Goal: Task Accomplishment & Management: Manage account settings

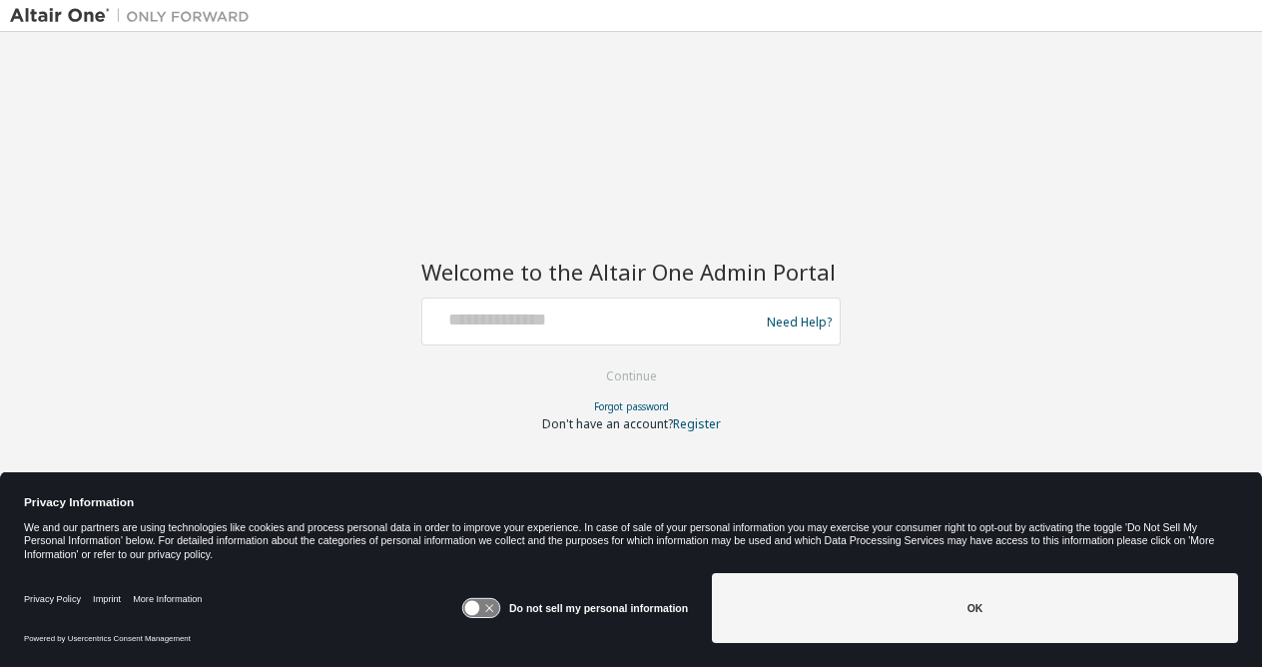
click at [459, 335] on div at bounding box center [593, 322] width 326 height 38
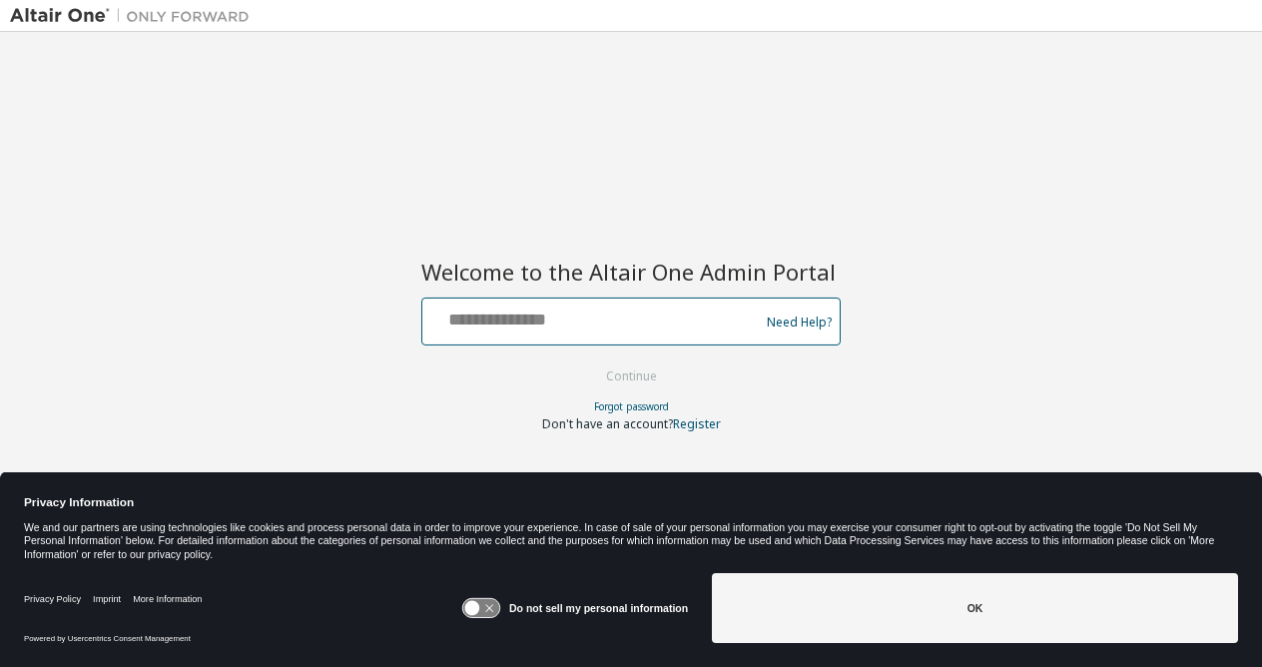
click at [458, 321] on input "text" at bounding box center [593, 317] width 326 height 29
click at [491, 323] on input "**********" at bounding box center [593, 317] width 326 height 29
click at [576, 320] on input "**********" at bounding box center [593, 317] width 326 height 29
drag, startPoint x: 584, startPoint y: 320, endPoint x: 1008, endPoint y: 420, distance: 436.2
click at [1008, 420] on div "**********" at bounding box center [631, 320] width 1242 height 557
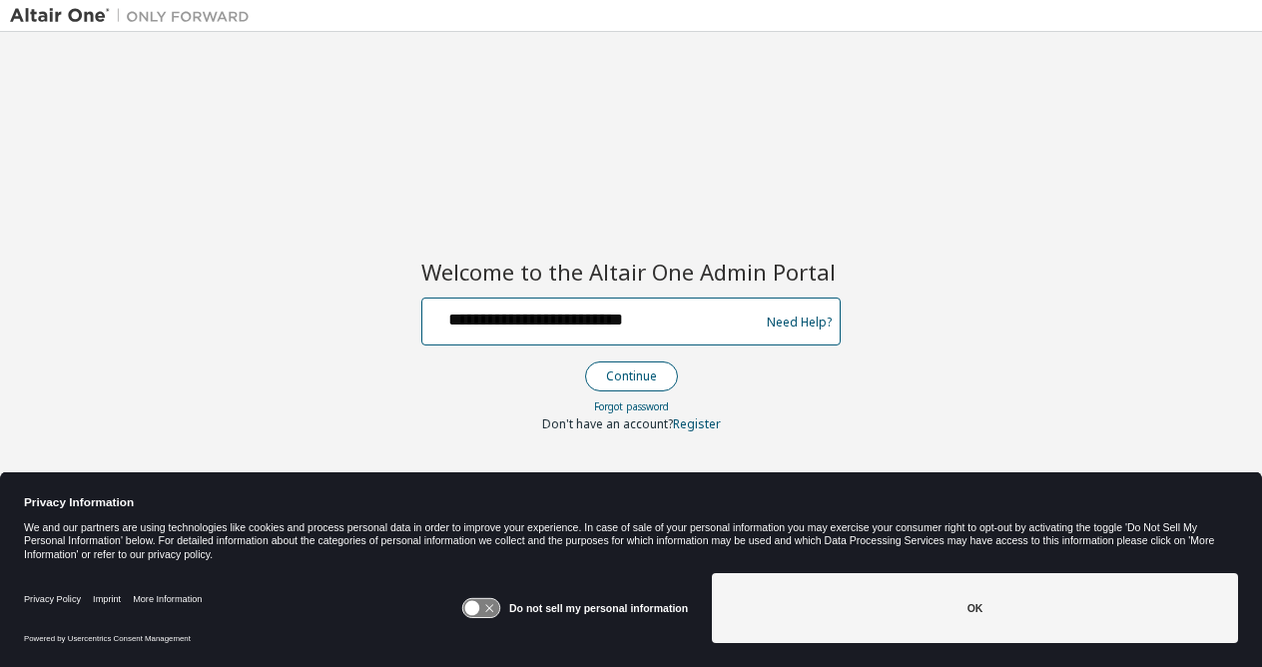
type input "**********"
click at [658, 382] on button "Continue" at bounding box center [631, 376] width 93 height 30
click at [490, 324] on input "text" at bounding box center [593, 317] width 326 height 29
type input "**********"
click at [585, 361] on button "Continue" at bounding box center [631, 376] width 93 height 30
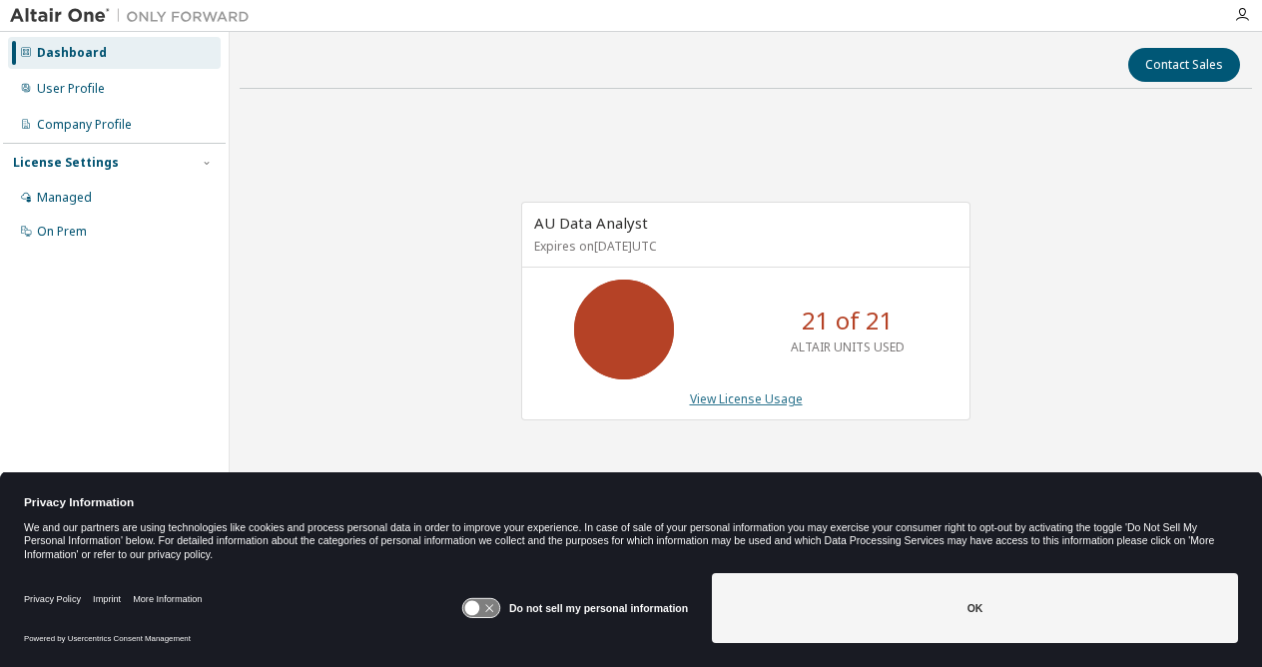
click at [702, 396] on link "View License Usage" at bounding box center [746, 398] width 113 height 17
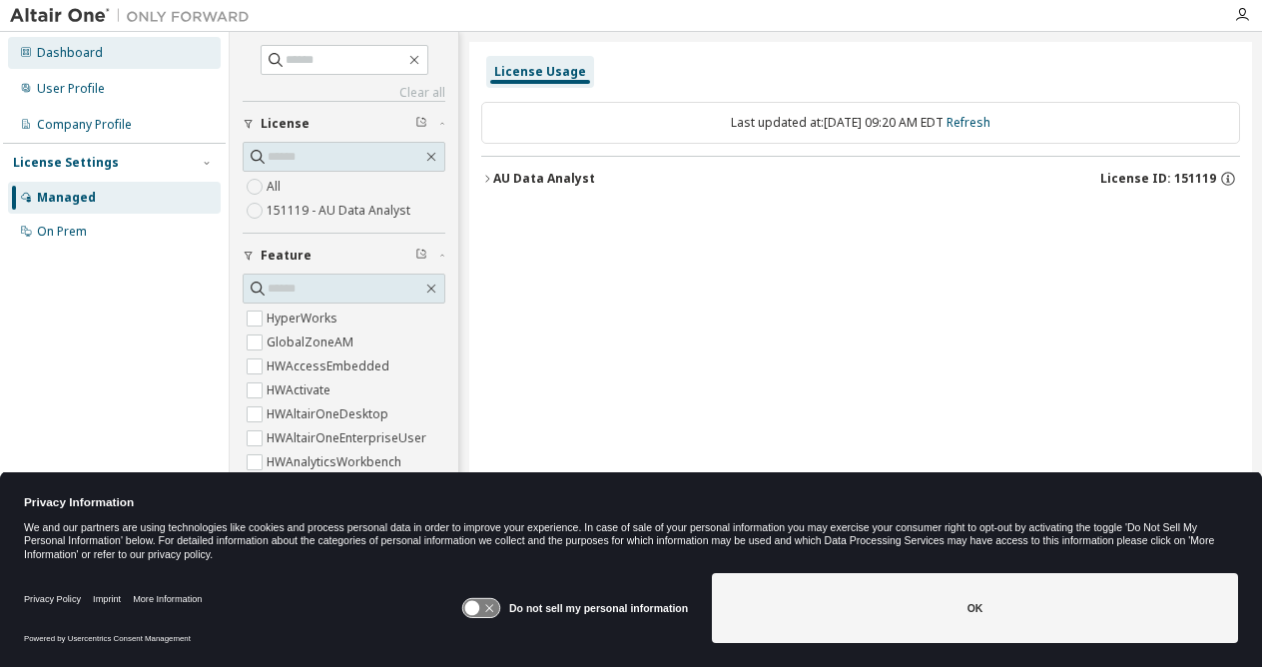
click at [85, 61] on div "Dashboard" at bounding box center [114, 53] width 213 height 32
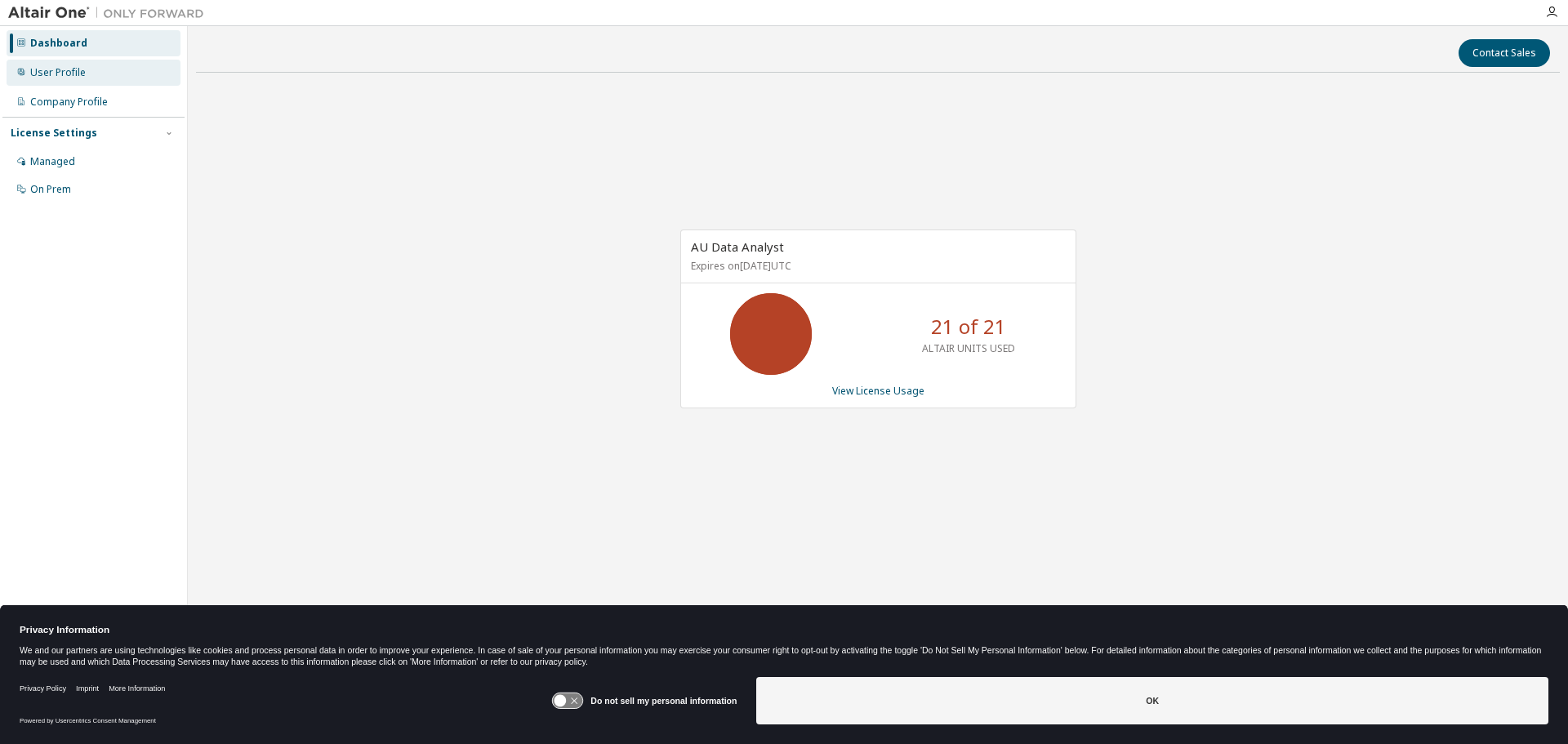
click at [70, 80] on div "User Profile" at bounding box center [93, 73] width 174 height 26
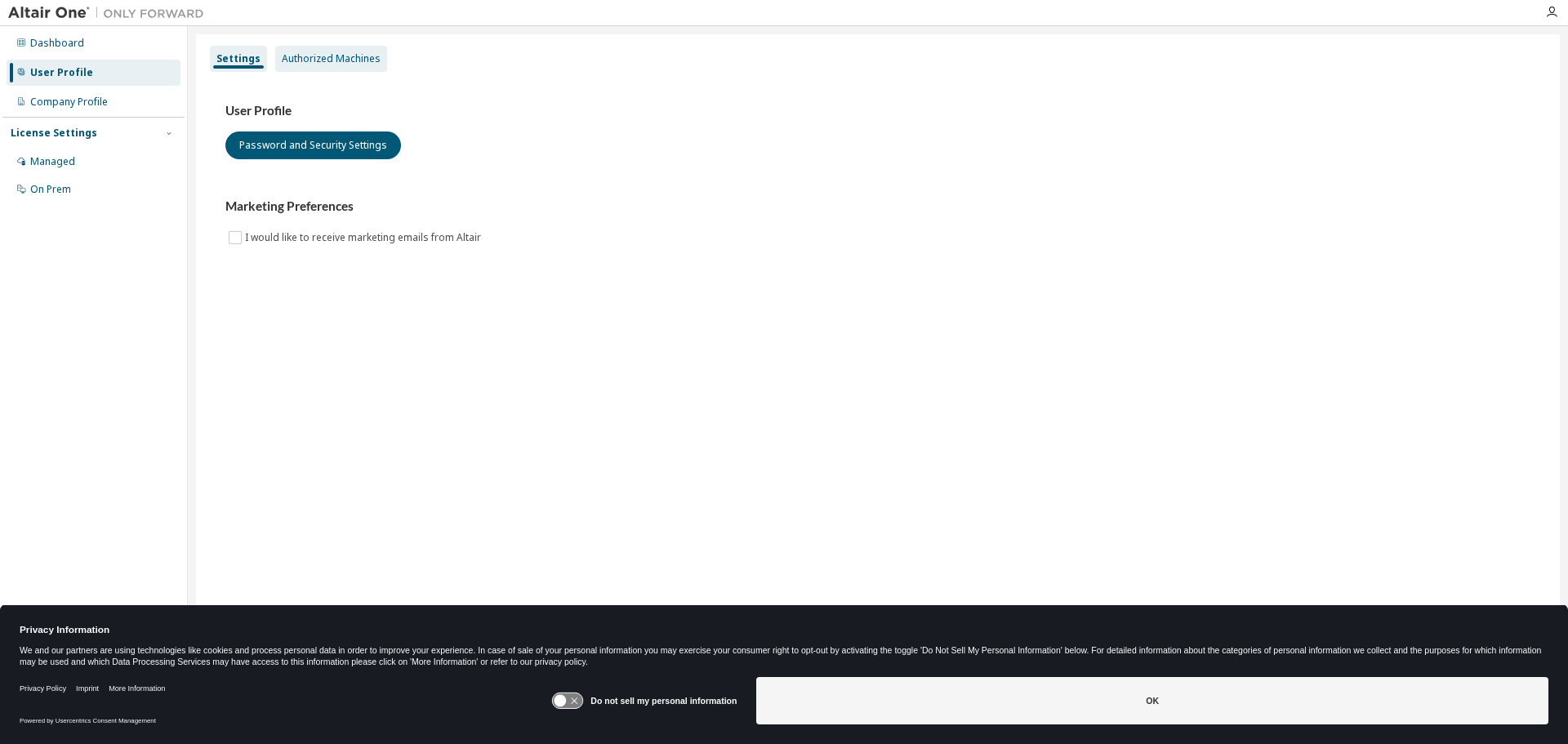
click at [321, 67] on div "Authorized Machines" at bounding box center [330, 59] width 112 height 26
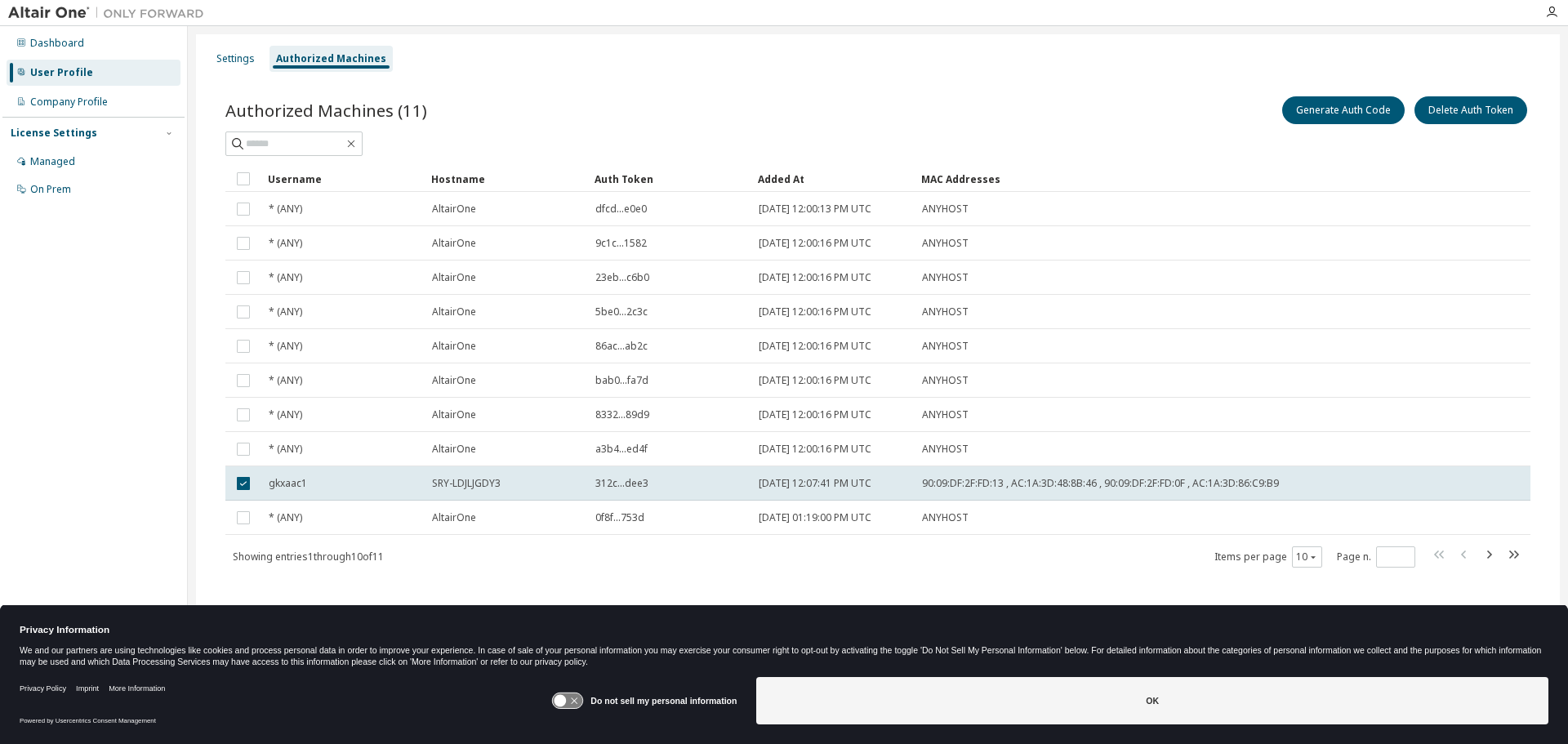
click at [1031, 128] on div "Authorized Machines (11) Generate Auth Code Delete Auth Token" at bounding box center [878, 124] width 1305 height 63
click at [1031, 110] on button "Generate Auth Code" at bounding box center [1344, 110] width 123 height 28
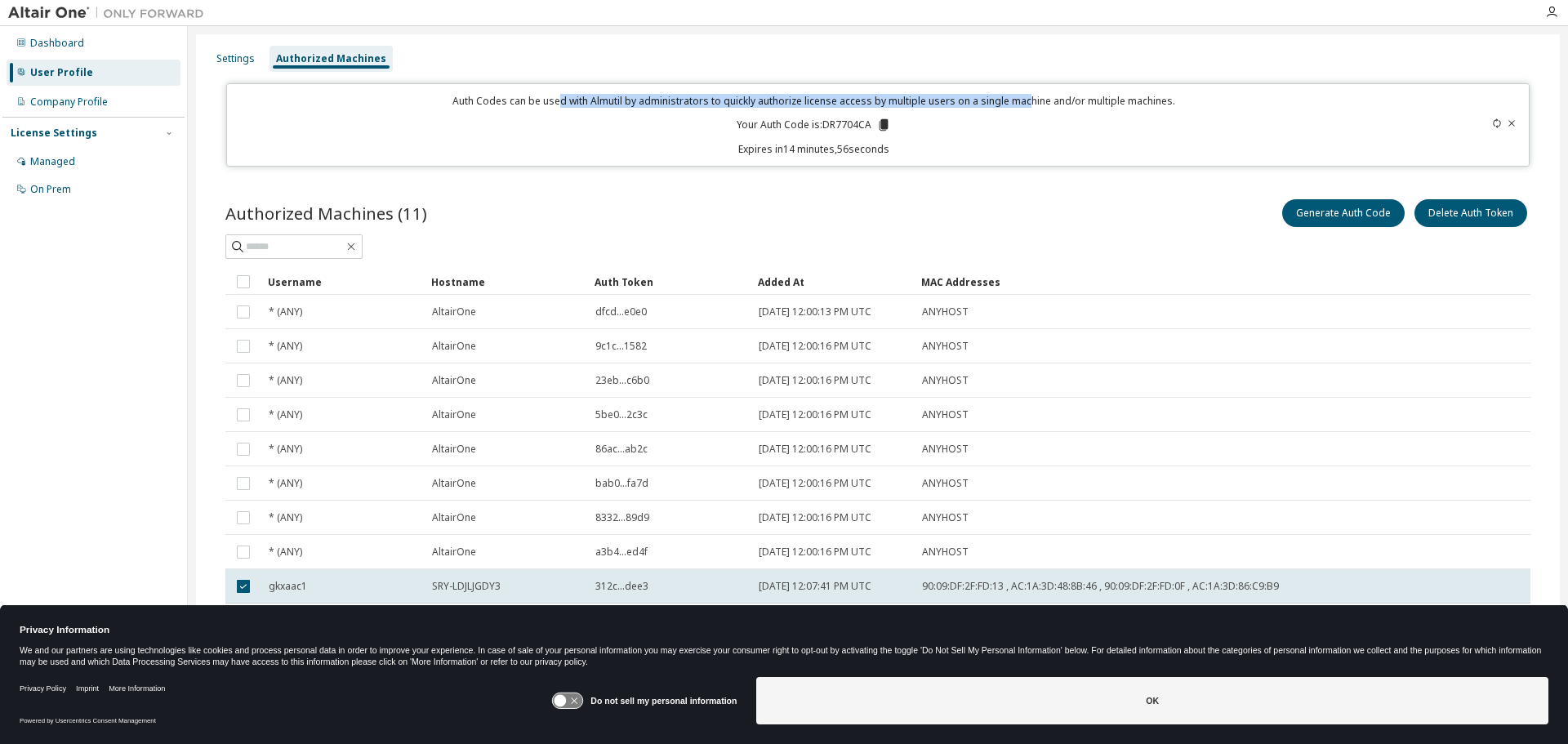
drag, startPoint x: 562, startPoint y: 101, endPoint x: 1021, endPoint y: 97, distance: 459.0
click at [1021, 97] on p "Auth Codes can be used with Almutil by administrators to quickly authorize lice…" at bounding box center [815, 101] width 1155 height 14
click at [834, 92] on div "Auth Codes can be used with Almutil by administrators to quickly authorize lice…" at bounding box center [878, 125] width 1305 height 83
drag, startPoint x: 821, startPoint y: 127, endPoint x: 866, endPoint y: 122, distance: 45.3
click at [866, 122] on p "Your Auth Code is: DR7704CA" at bounding box center [814, 125] width 155 height 15
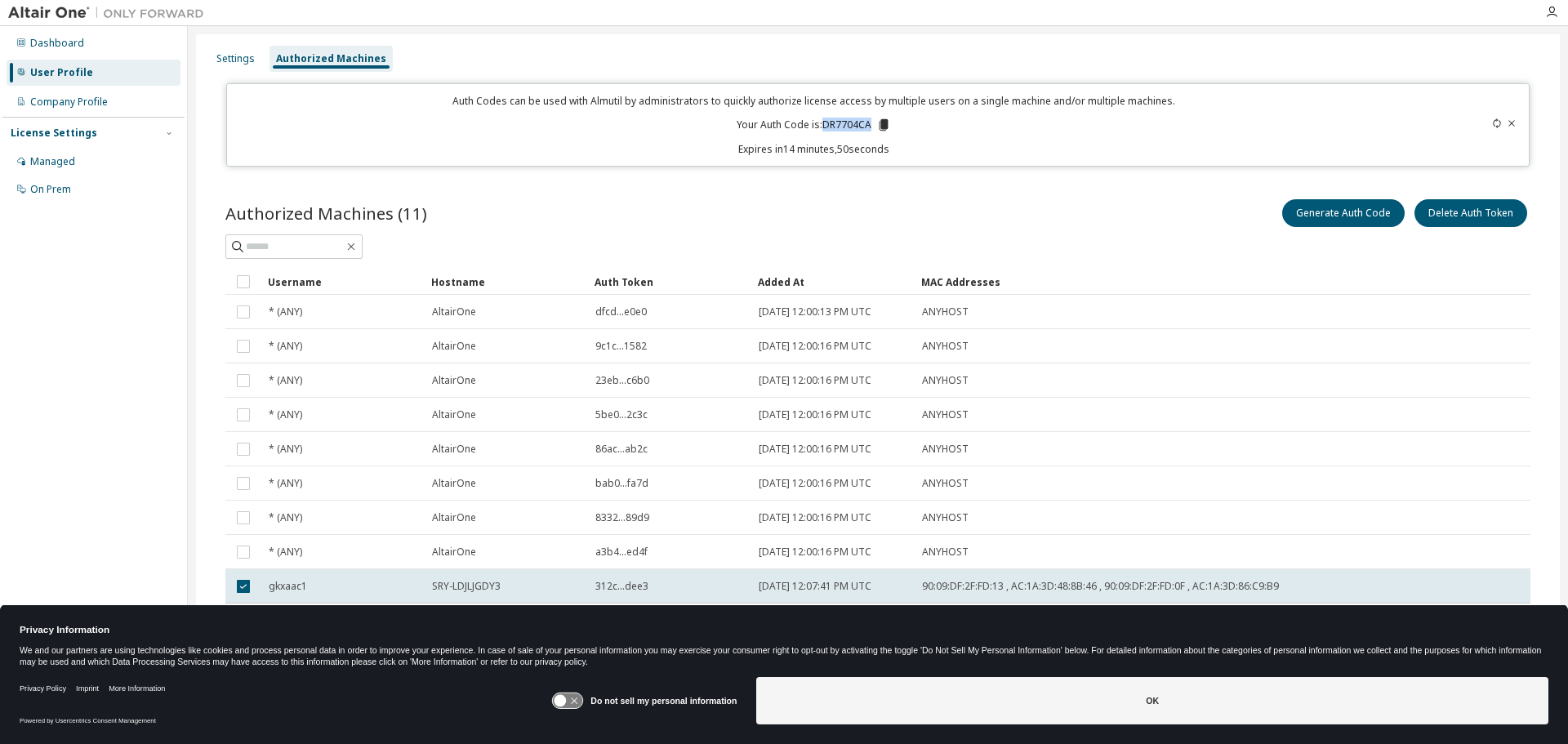
copy p "DR7704CA"
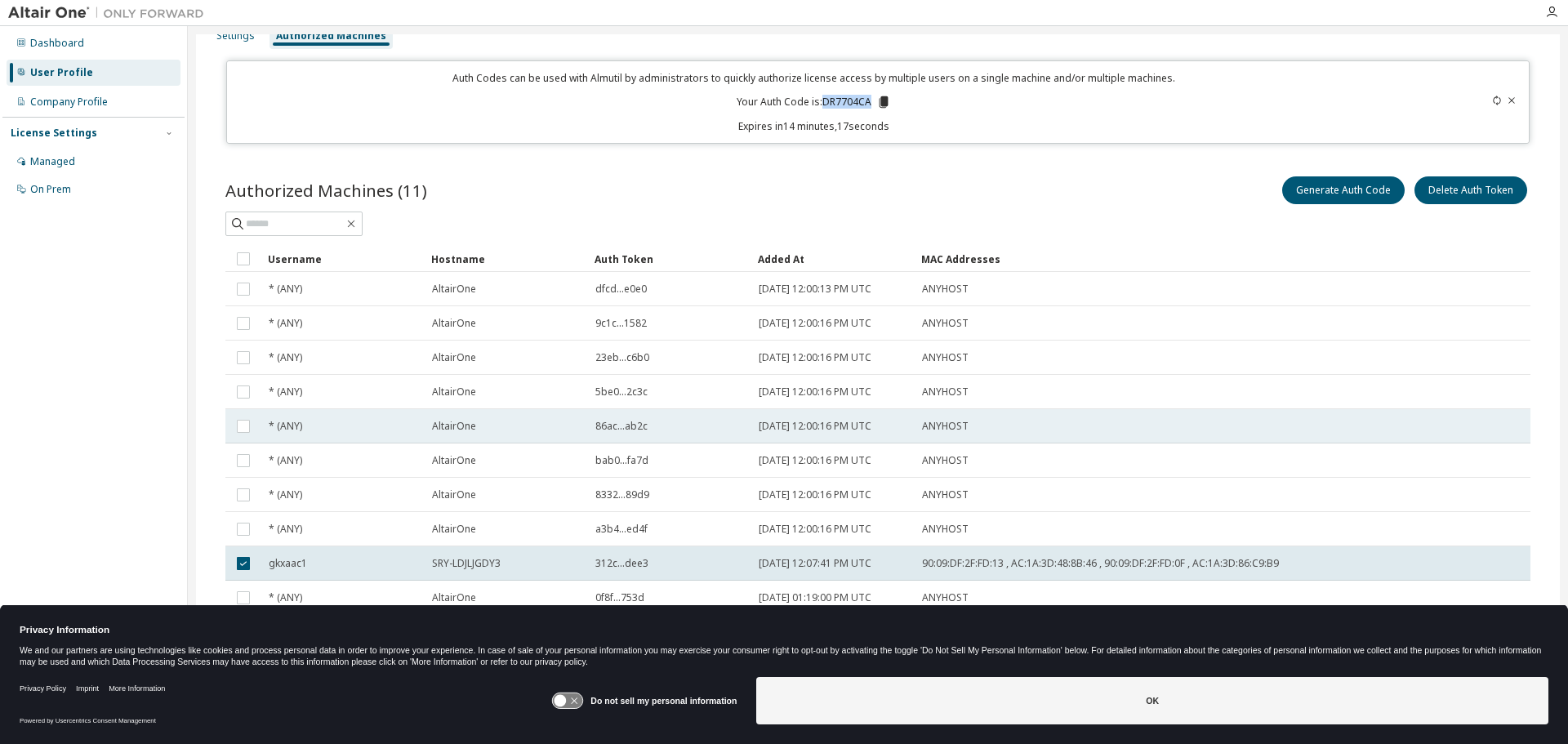
scroll to position [35, 0]
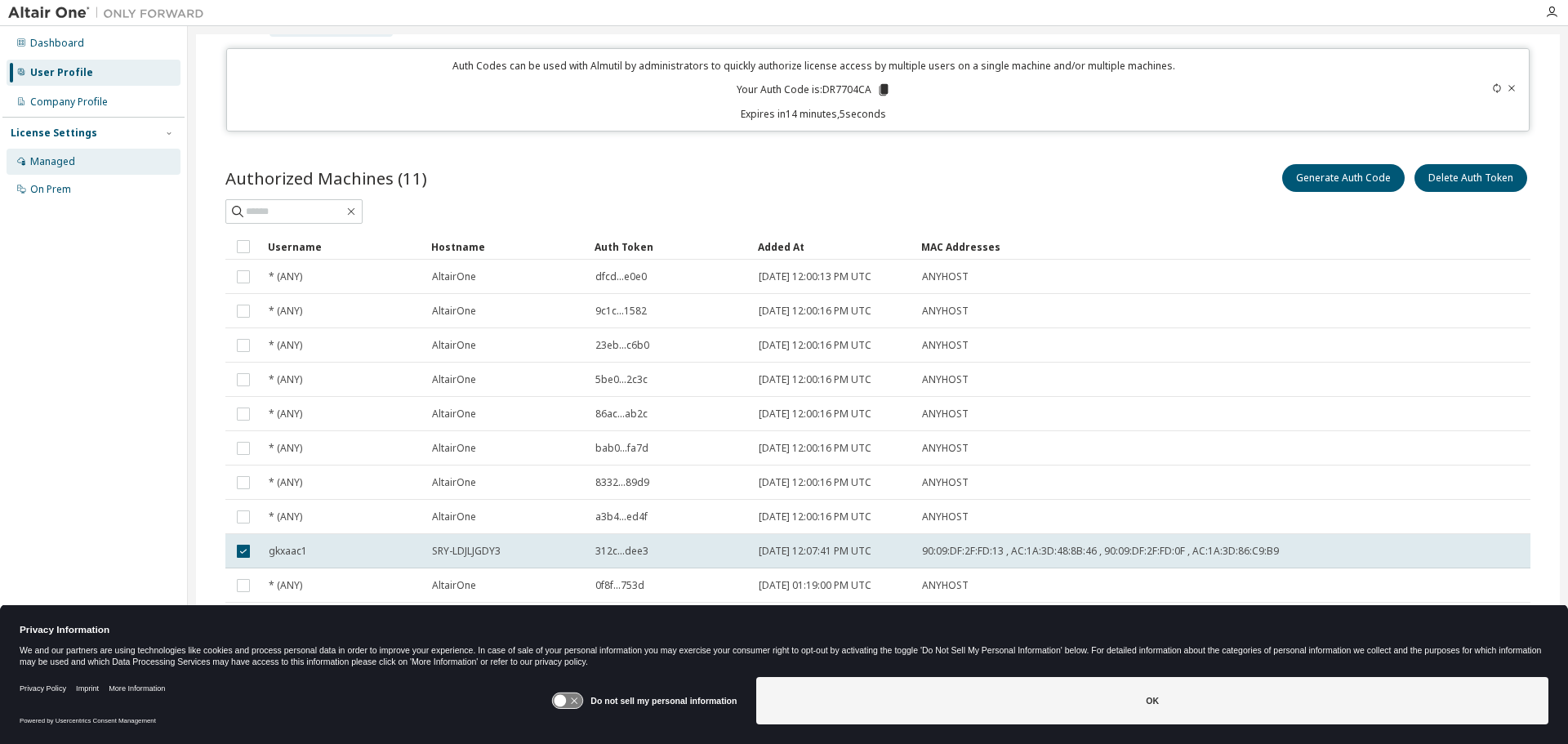
click at [67, 156] on div "Managed" at bounding box center [52, 162] width 45 height 13
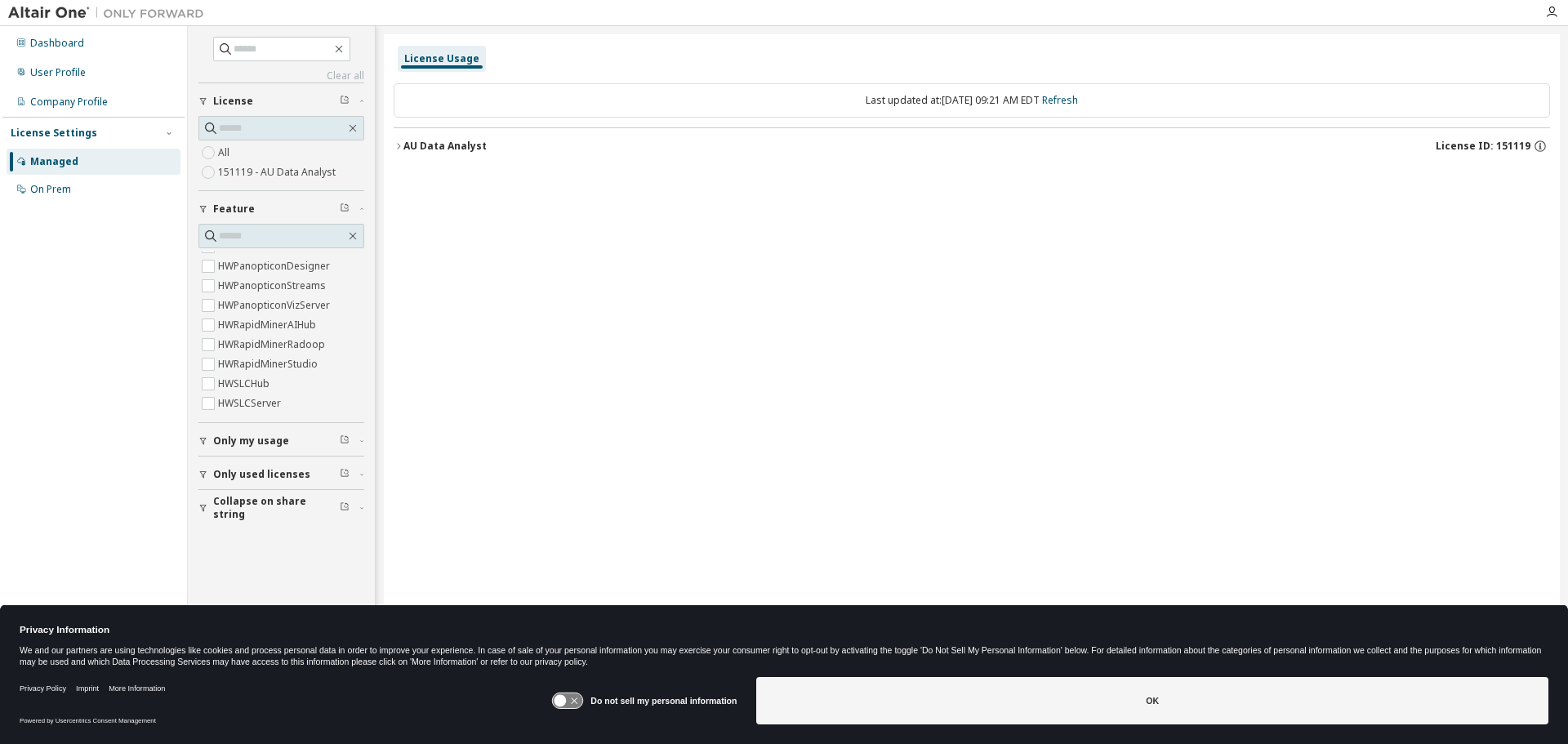
scroll to position [727, 0]
click at [398, 144] on icon "button" at bounding box center [398, 146] width 3 height 6
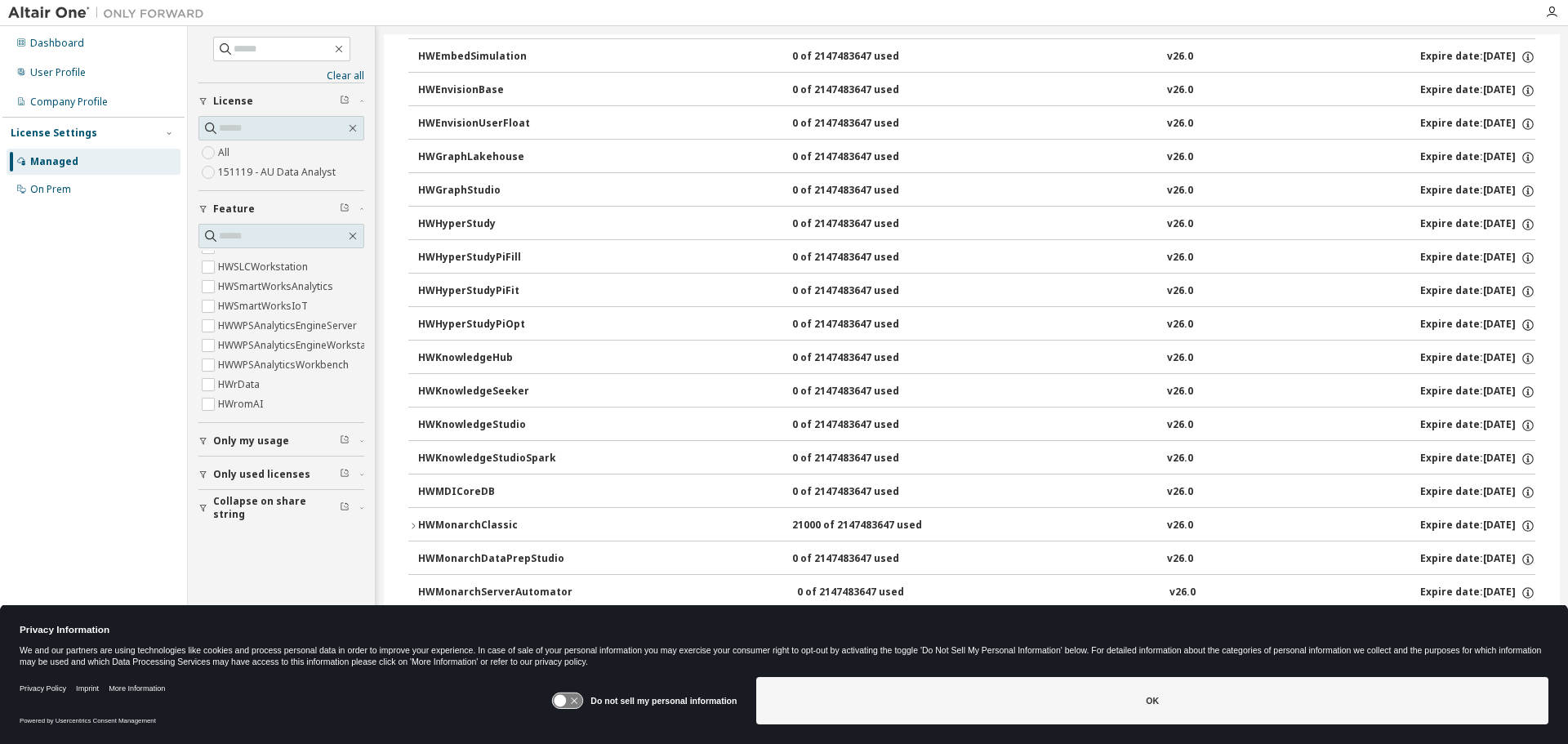
scroll to position [490, 0]
click at [409, 489] on icon "button" at bounding box center [413, 493] width 10 height 10
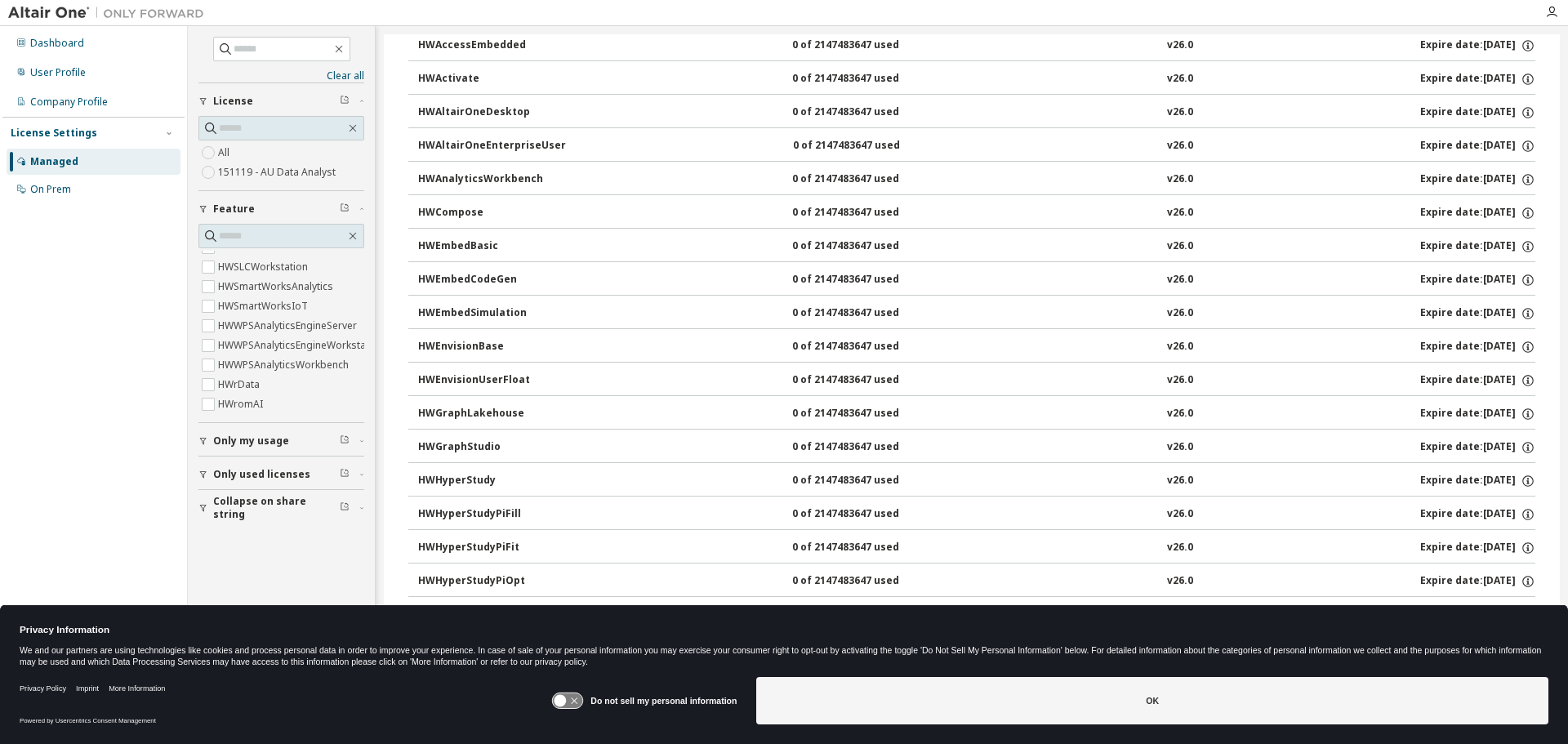
scroll to position [0, 0]
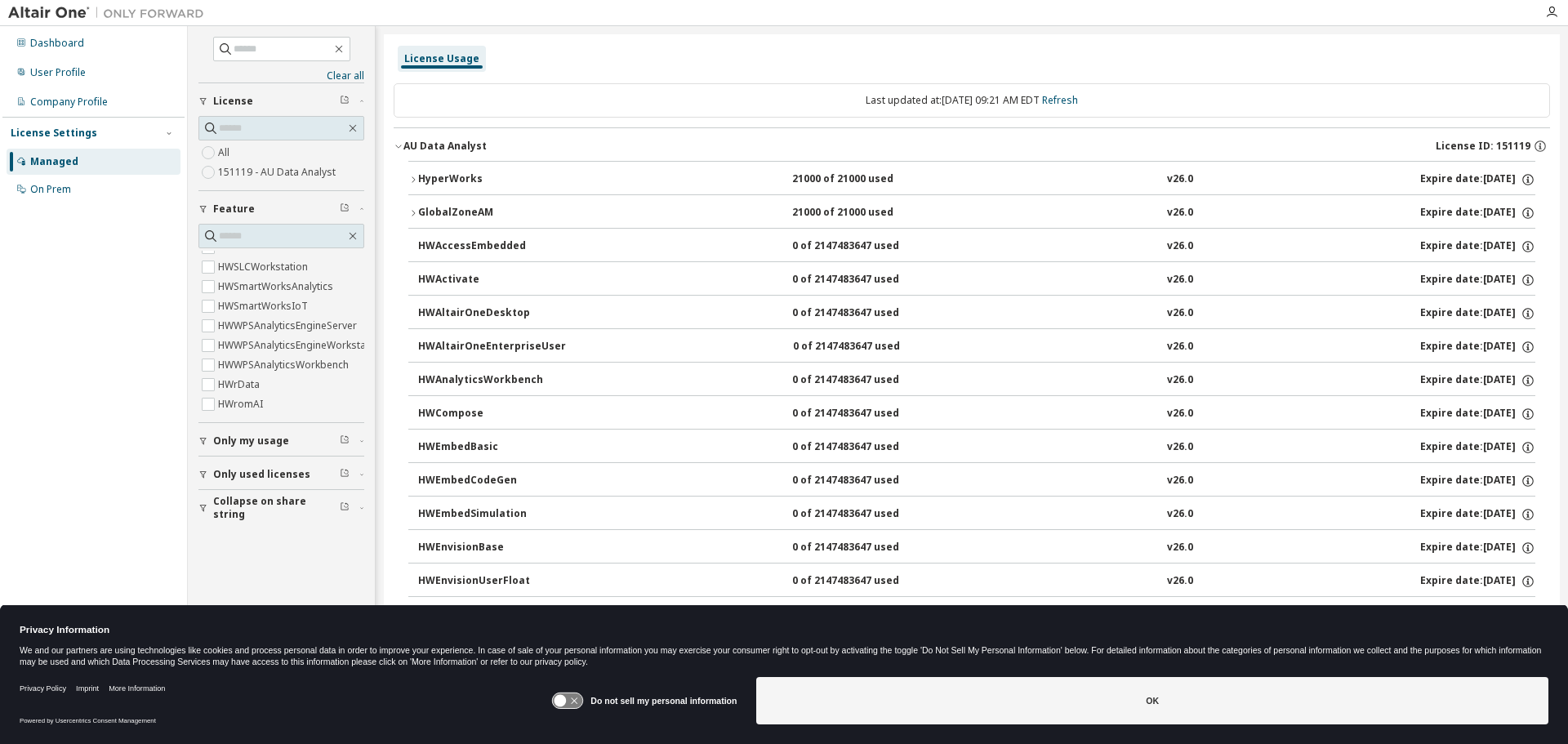
click at [205, 473] on icon "button" at bounding box center [204, 474] width 7 height 7
click at [62, 105] on div "Company Profile" at bounding box center [69, 102] width 78 height 13
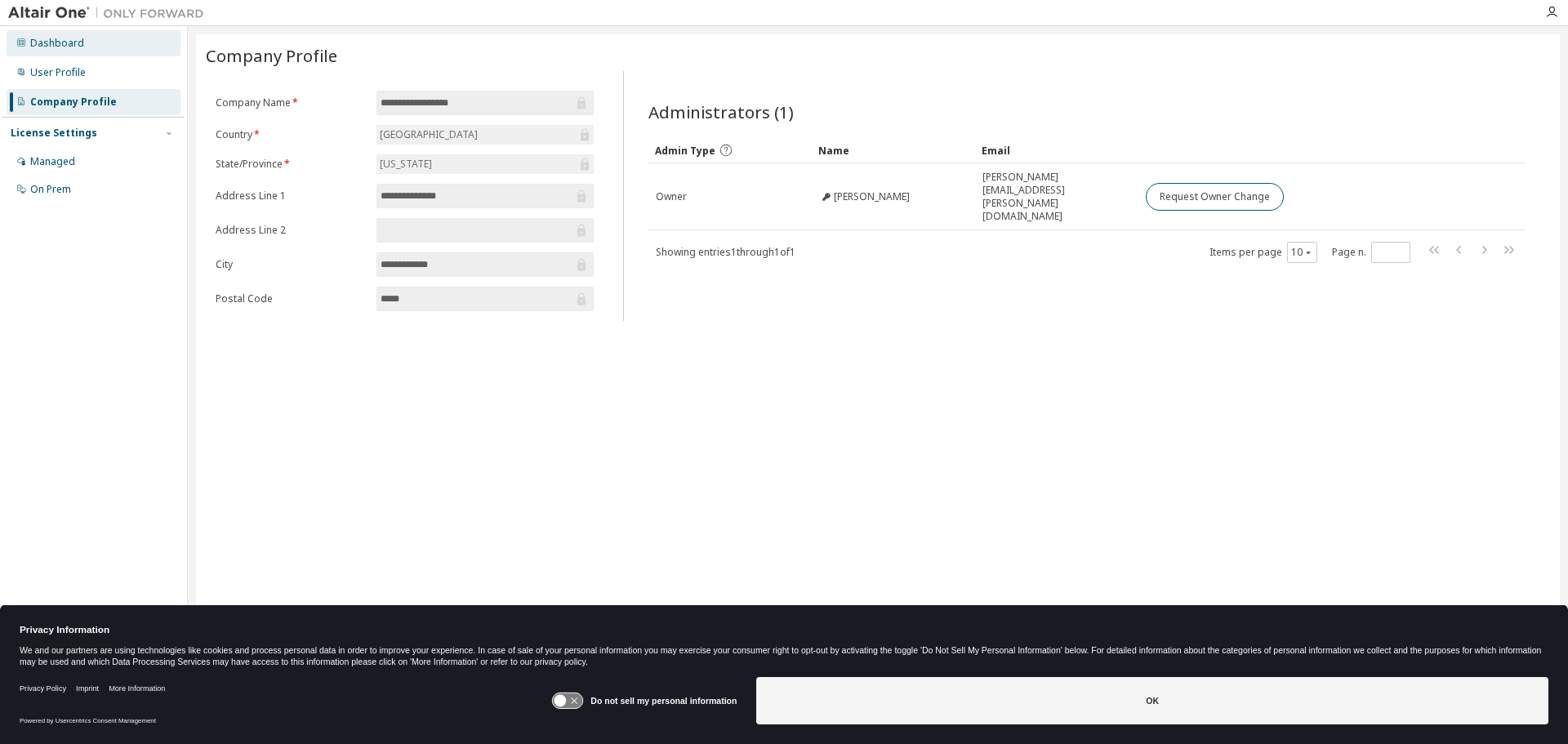
click at [65, 42] on div "Dashboard" at bounding box center [57, 43] width 54 height 13
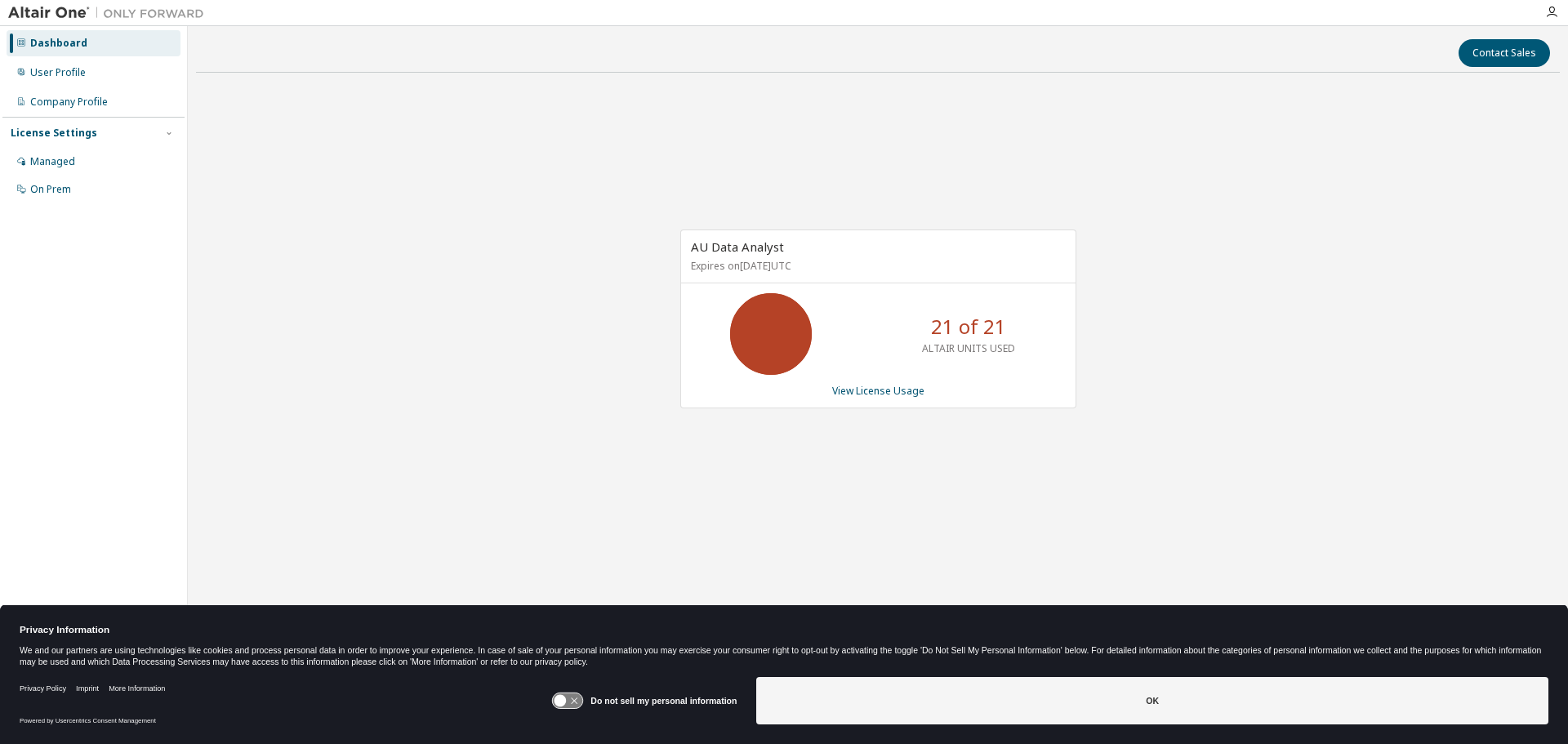
click at [779, 354] on icon at bounding box center [771, 334] width 41 height 41
click at [867, 393] on link "View License Usage" at bounding box center [878, 390] width 92 height 14
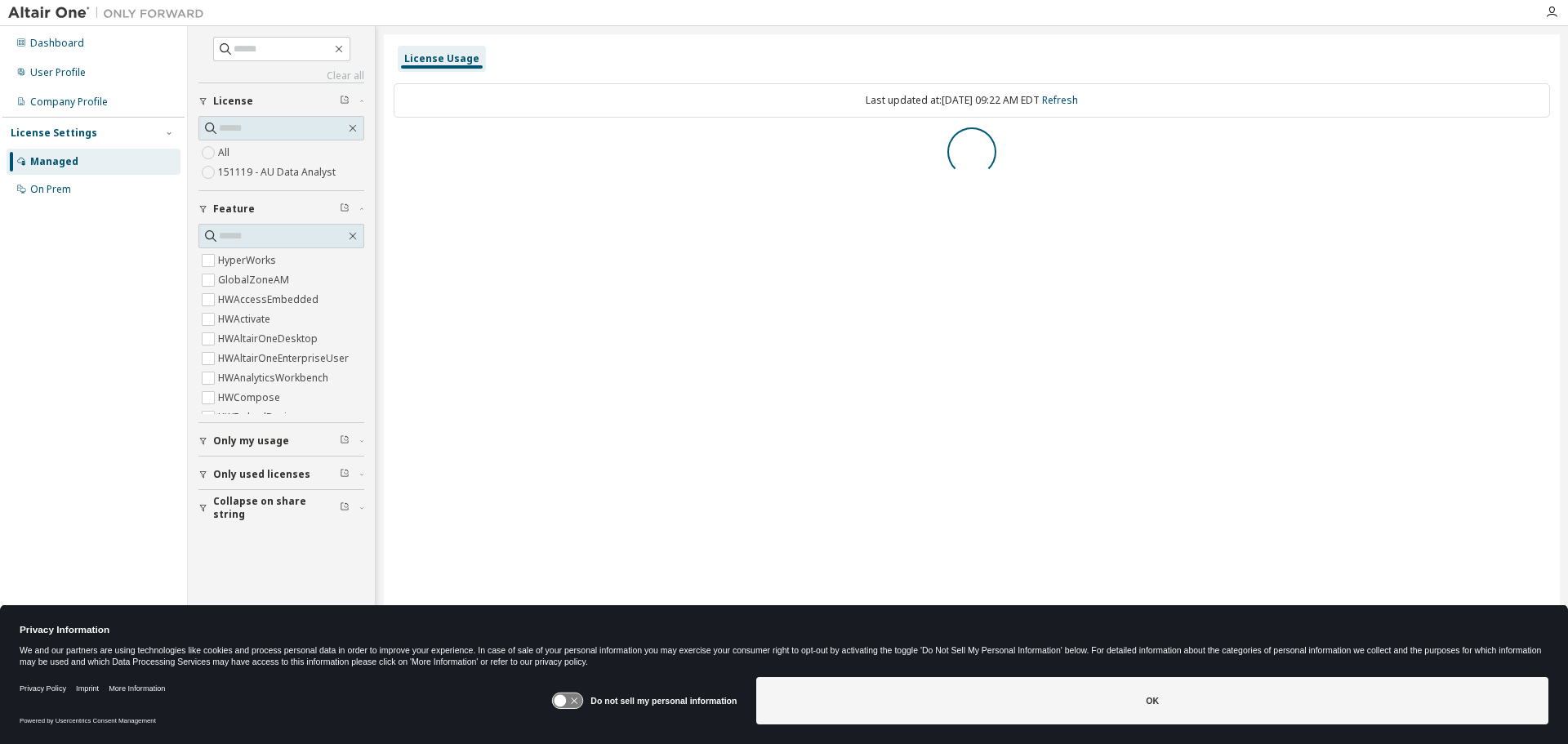
click at [921, 545] on div "Do not sell my personal information OK" at bounding box center [1049, 702] width 997 height 64
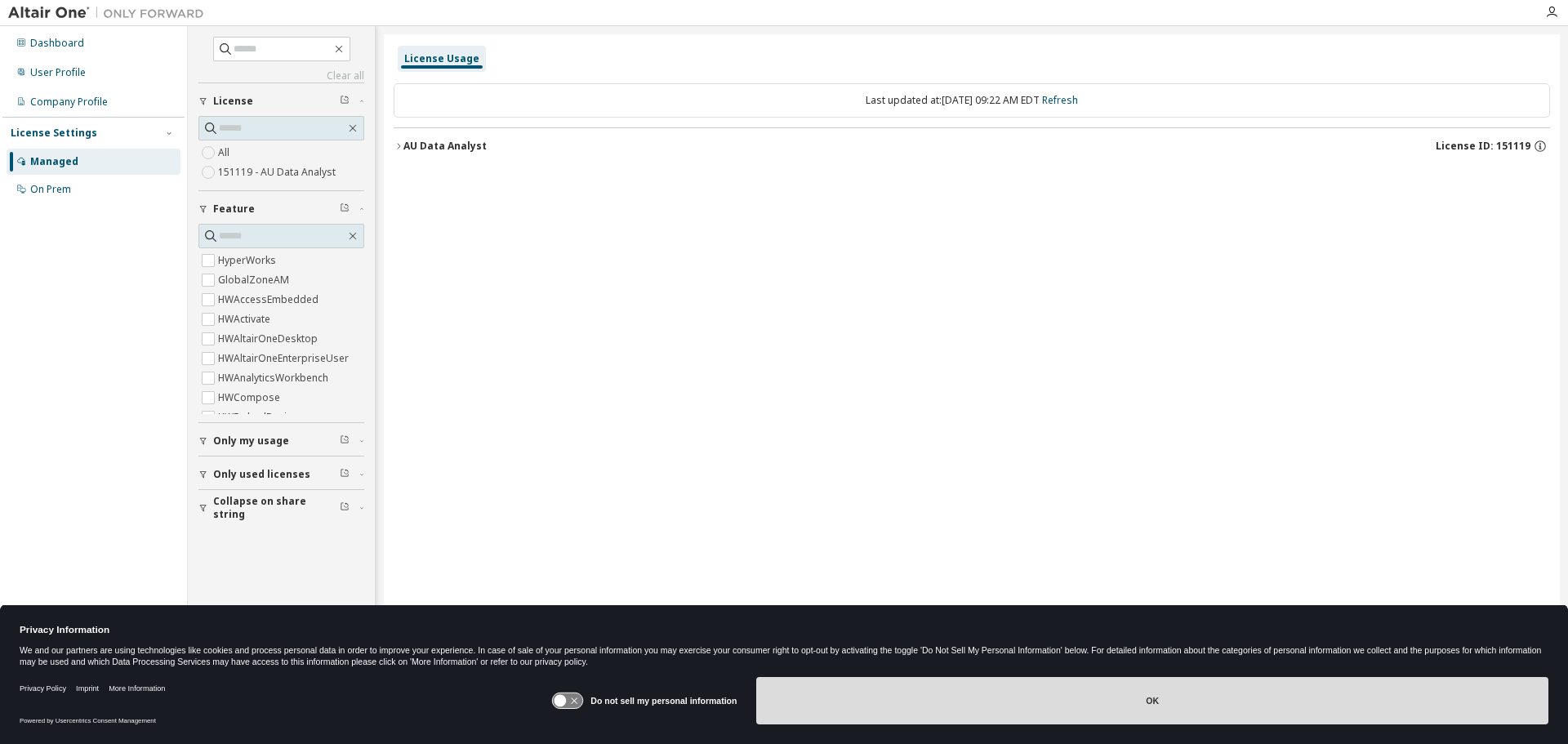
click at [925, 545] on button "OK" at bounding box center [1152, 701] width 793 height 47
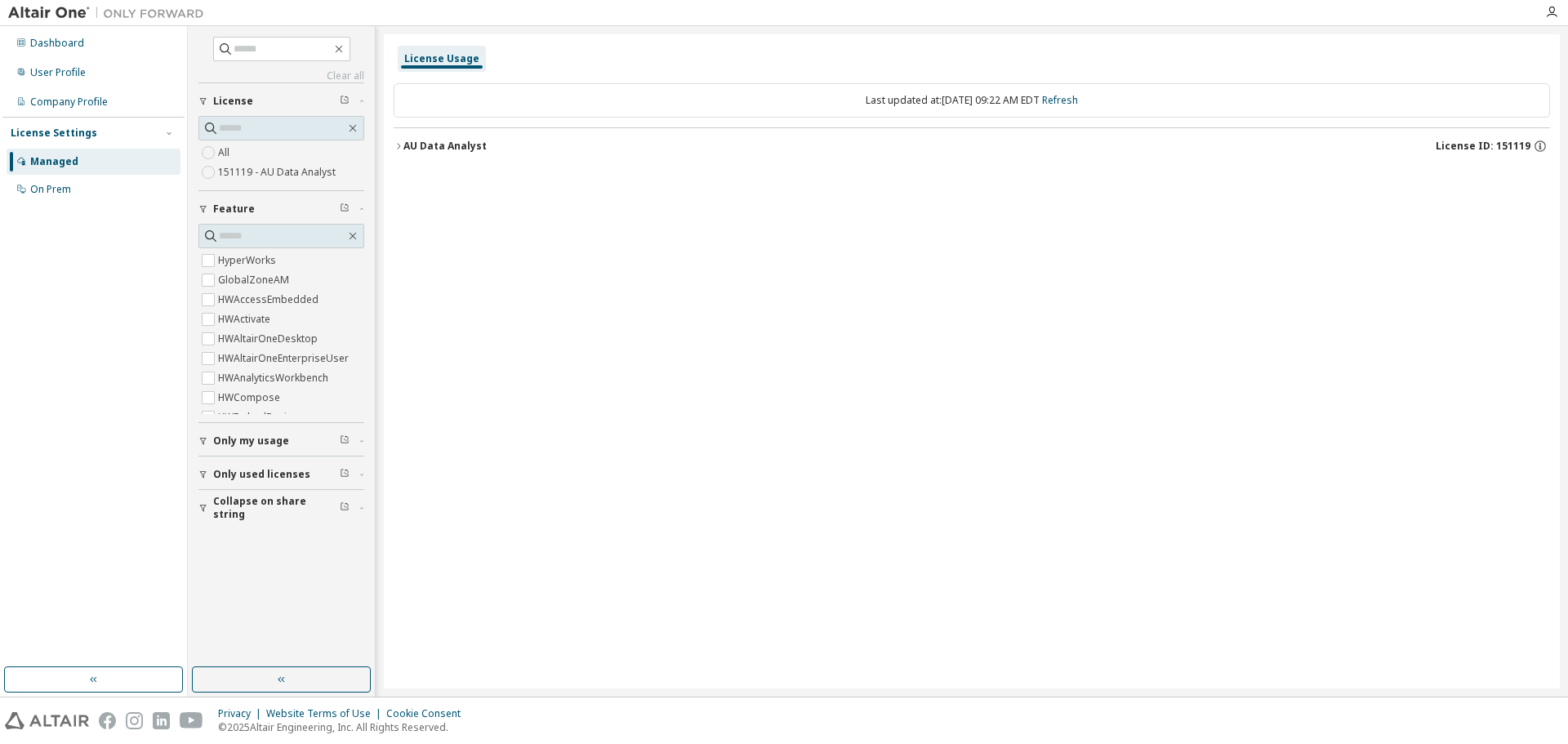
click at [402, 148] on icon "button" at bounding box center [398, 146] width 10 height 10
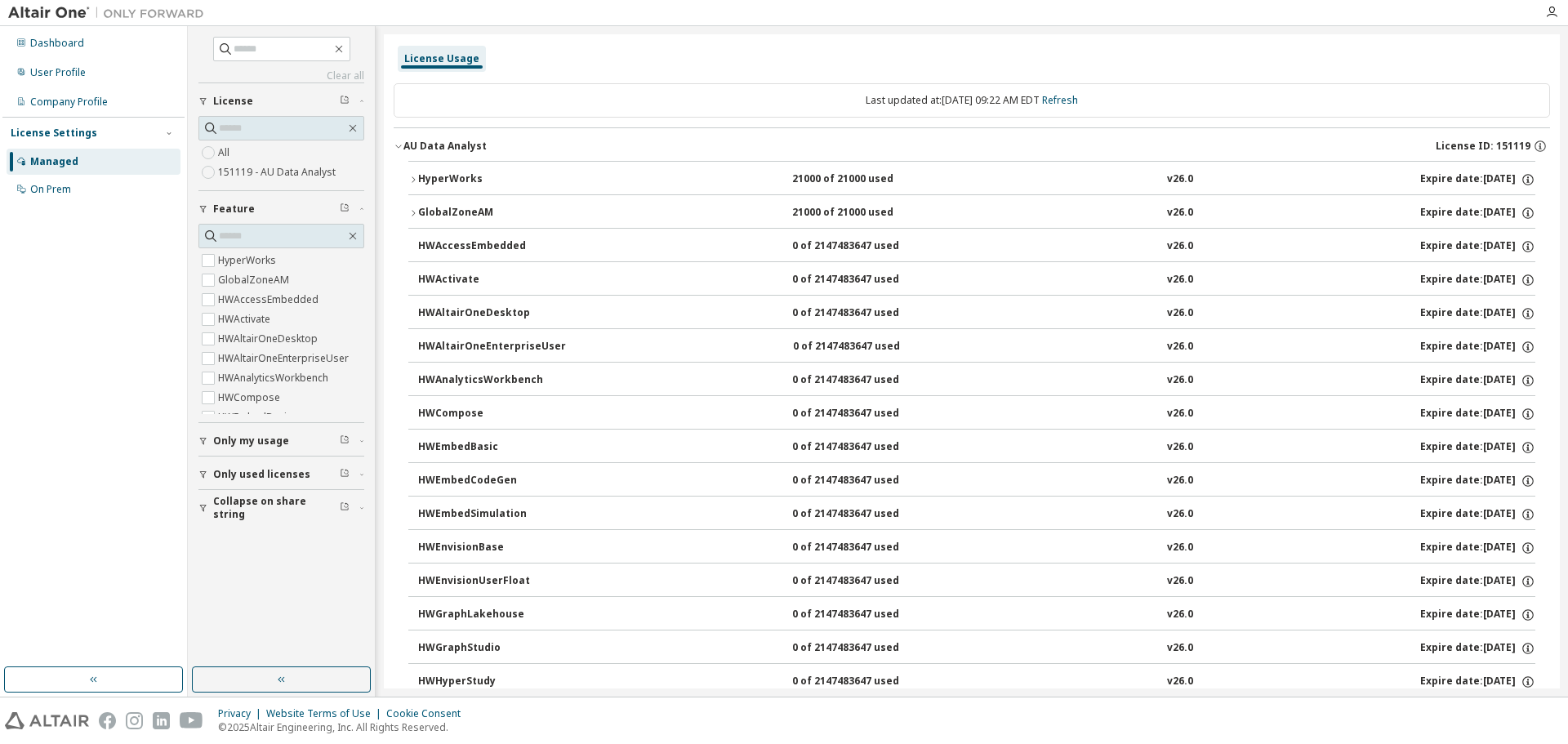
click at [430, 311] on div "HWAltairOneDesktop" at bounding box center [492, 313] width 147 height 15
click at [496, 316] on div "HWAltairOneDesktop" at bounding box center [492, 313] width 147 height 15
click at [496, 312] on div "HWAltairOneDesktop" at bounding box center [492, 313] width 147 height 15
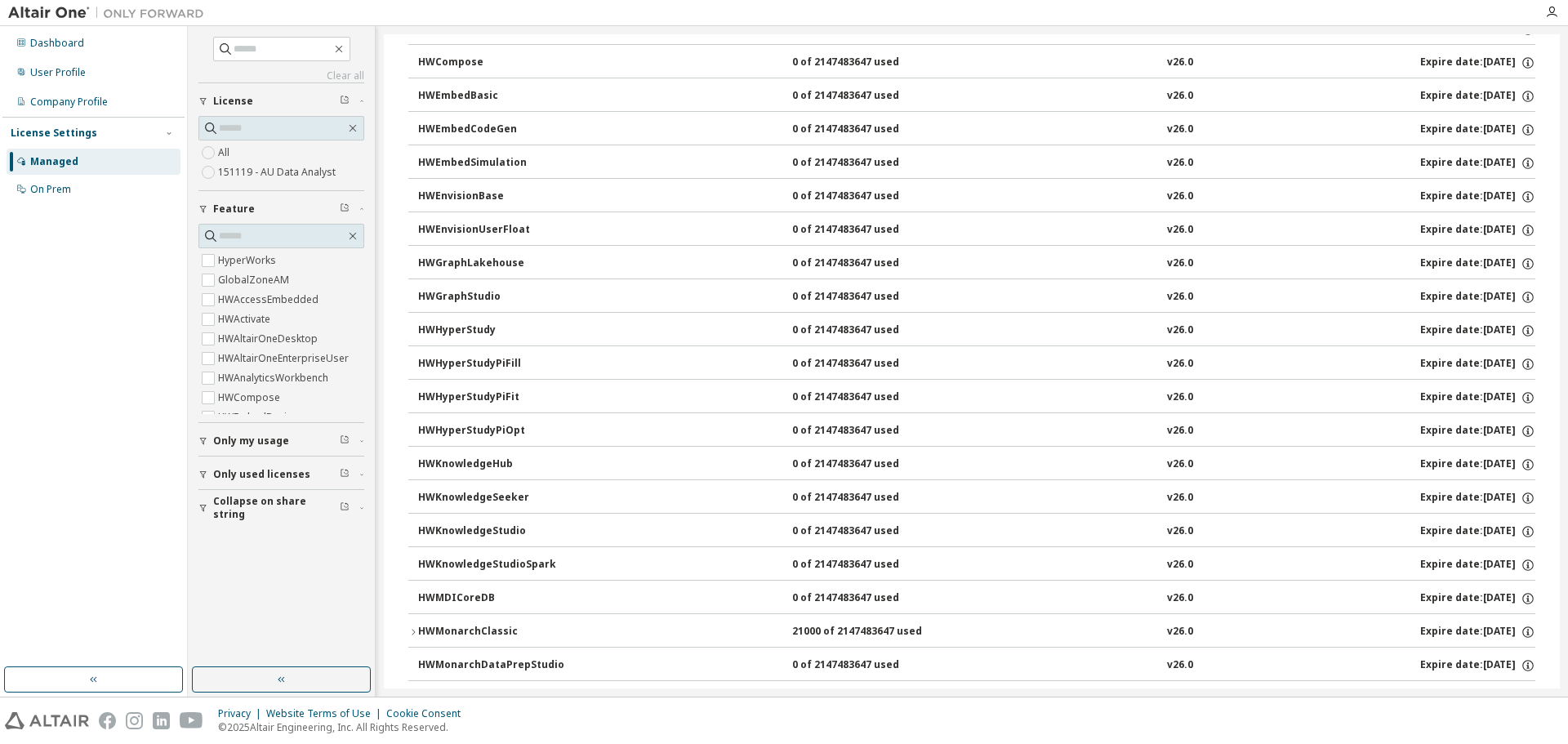
scroll to position [490, 0]
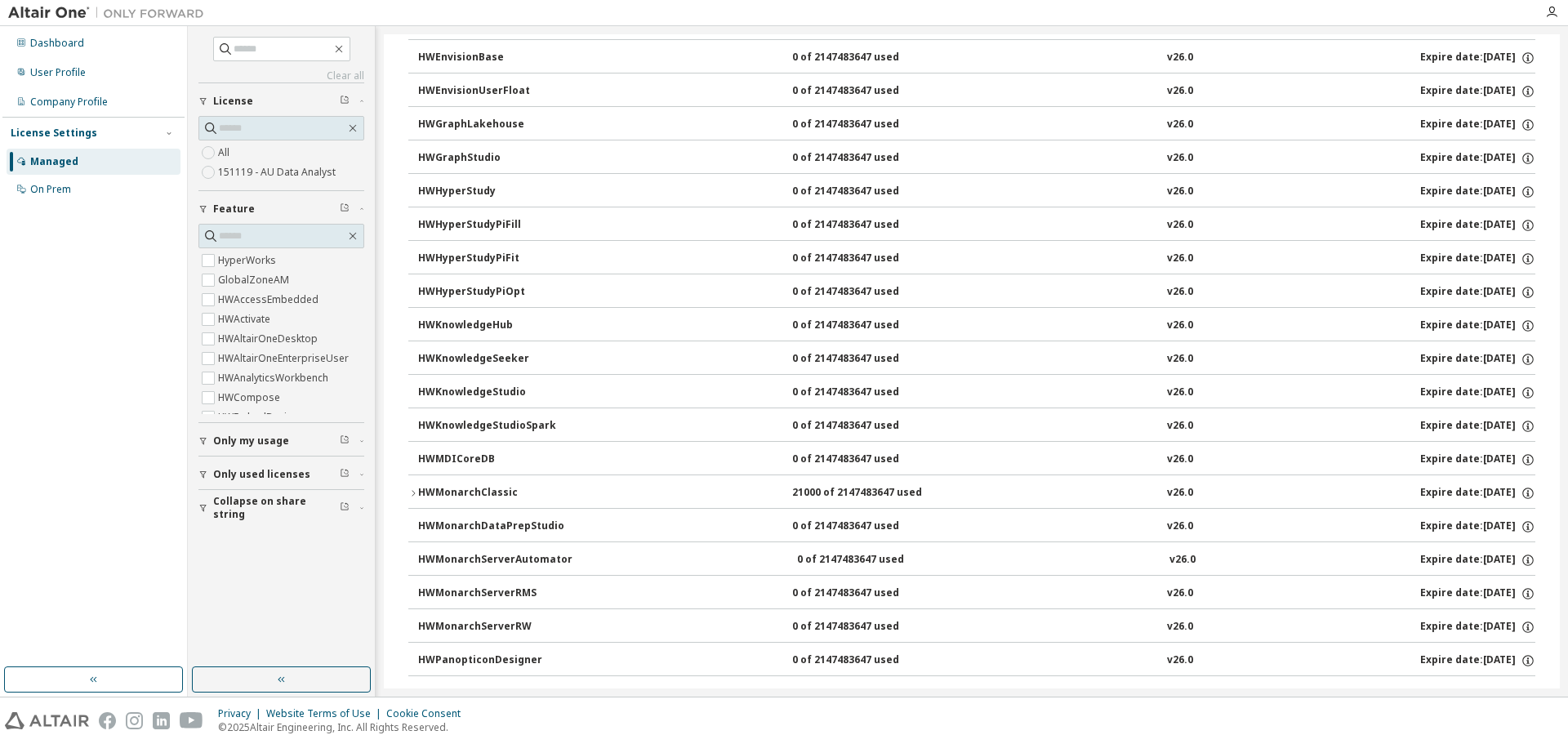
click at [493, 484] on button "HWMonarchClassic 21000 of 2147483647 used v26.0 Expire date: 2026-02-22" at bounding box center [972, 493] width 1127 height 36
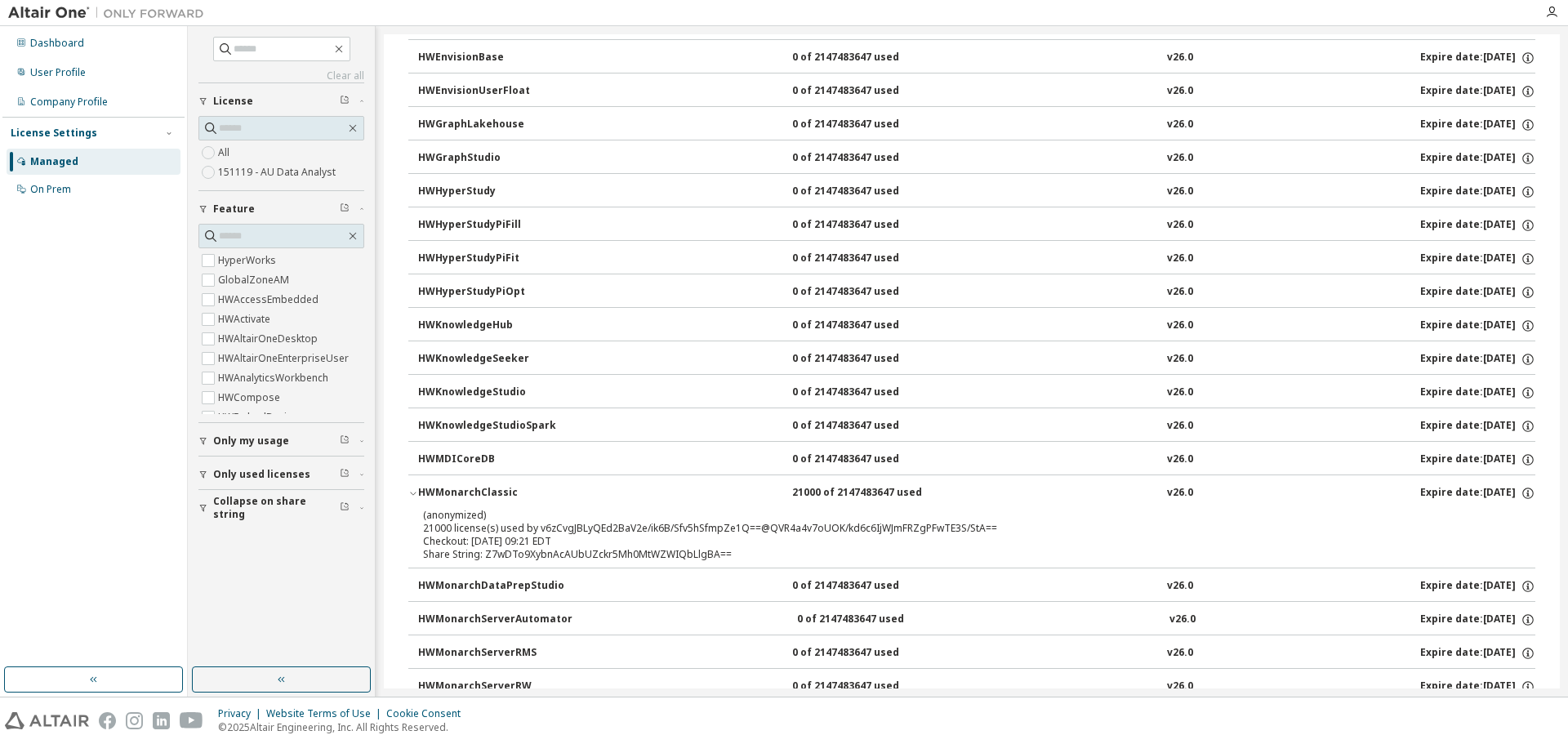
click at [456, 495] on div "HWMonarchClassic" at bounding box center [492, 493] width 147 height 15
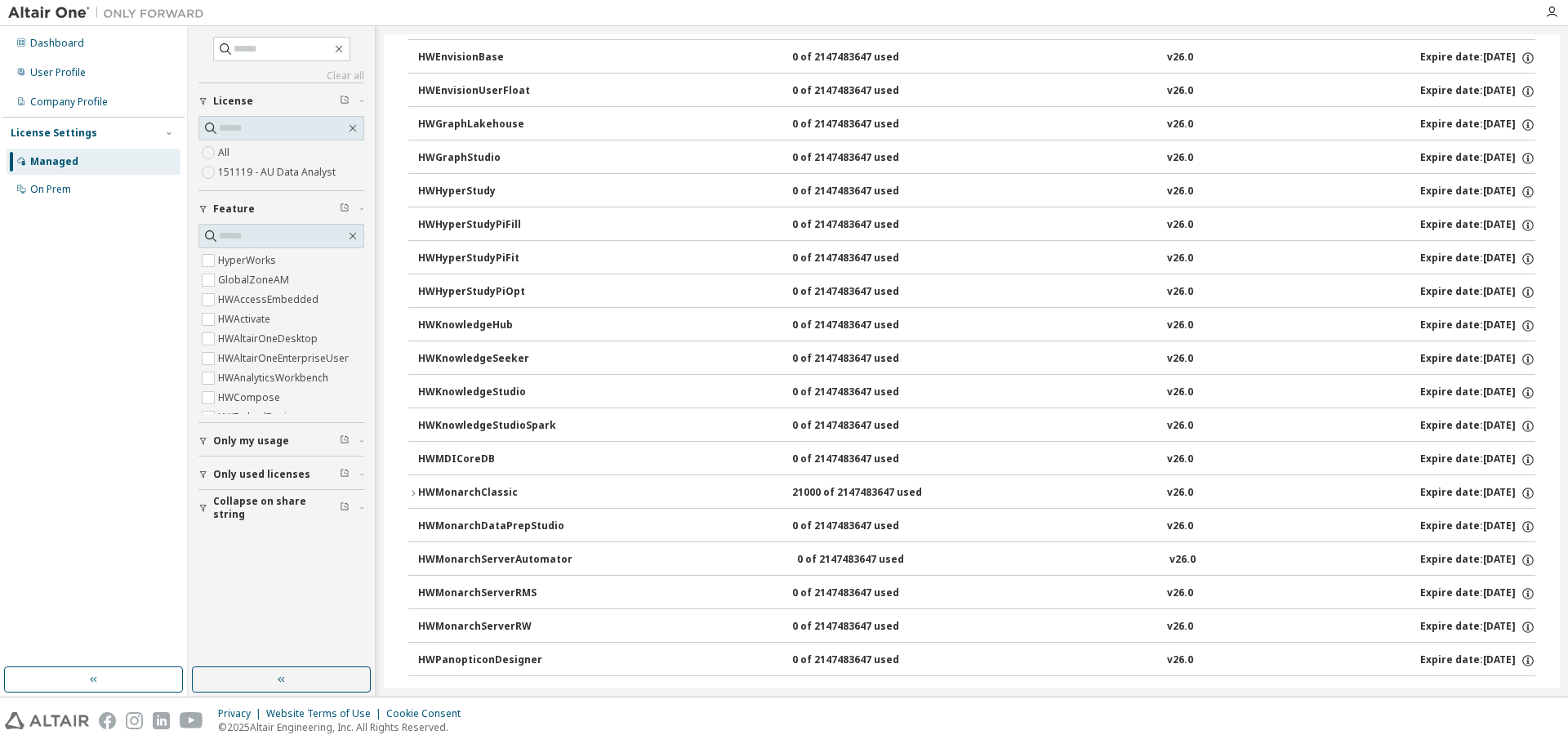
scroll to position [0, 0]
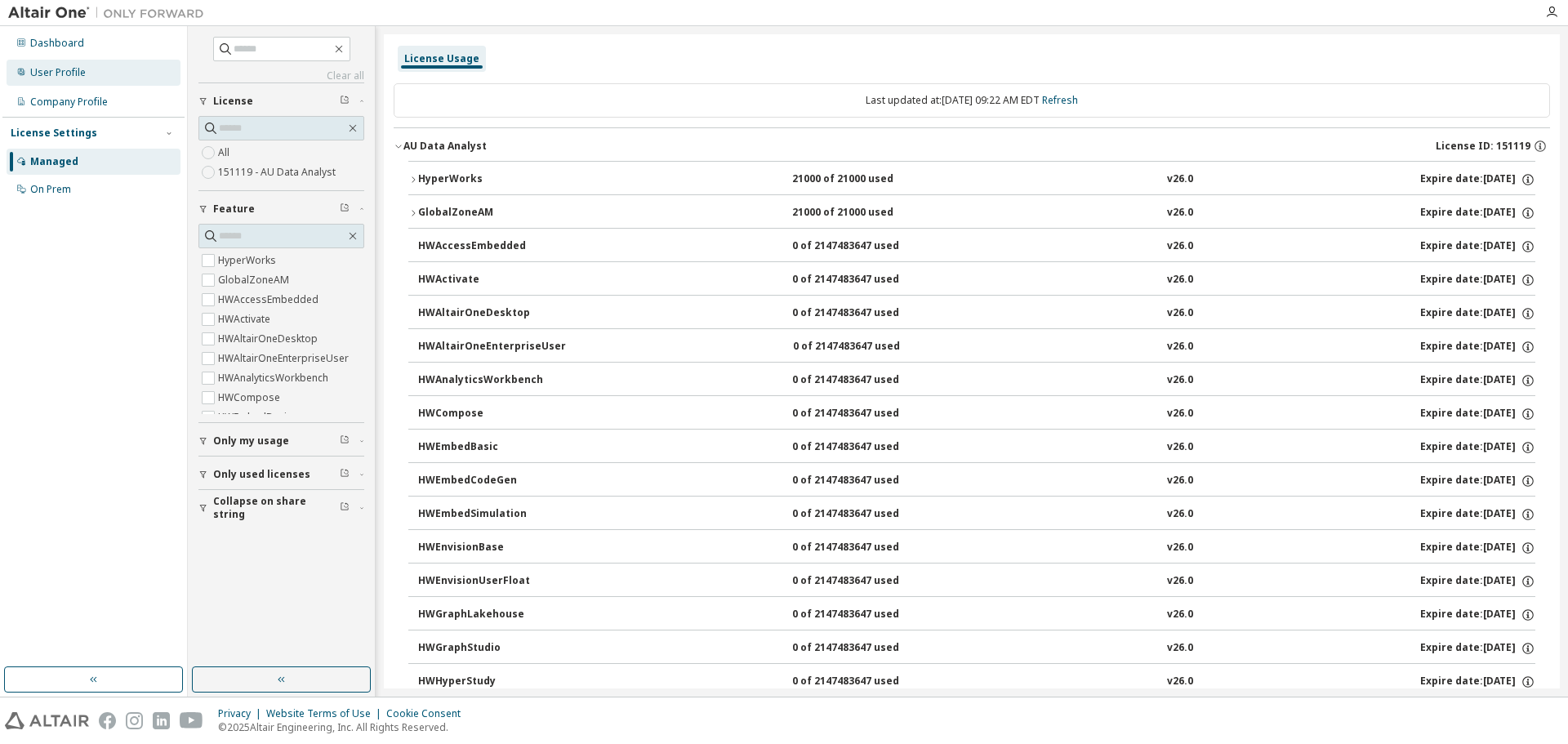
click at [76, 66] on div "User Profile" at bounding box center [58, 73] width 56 height 13
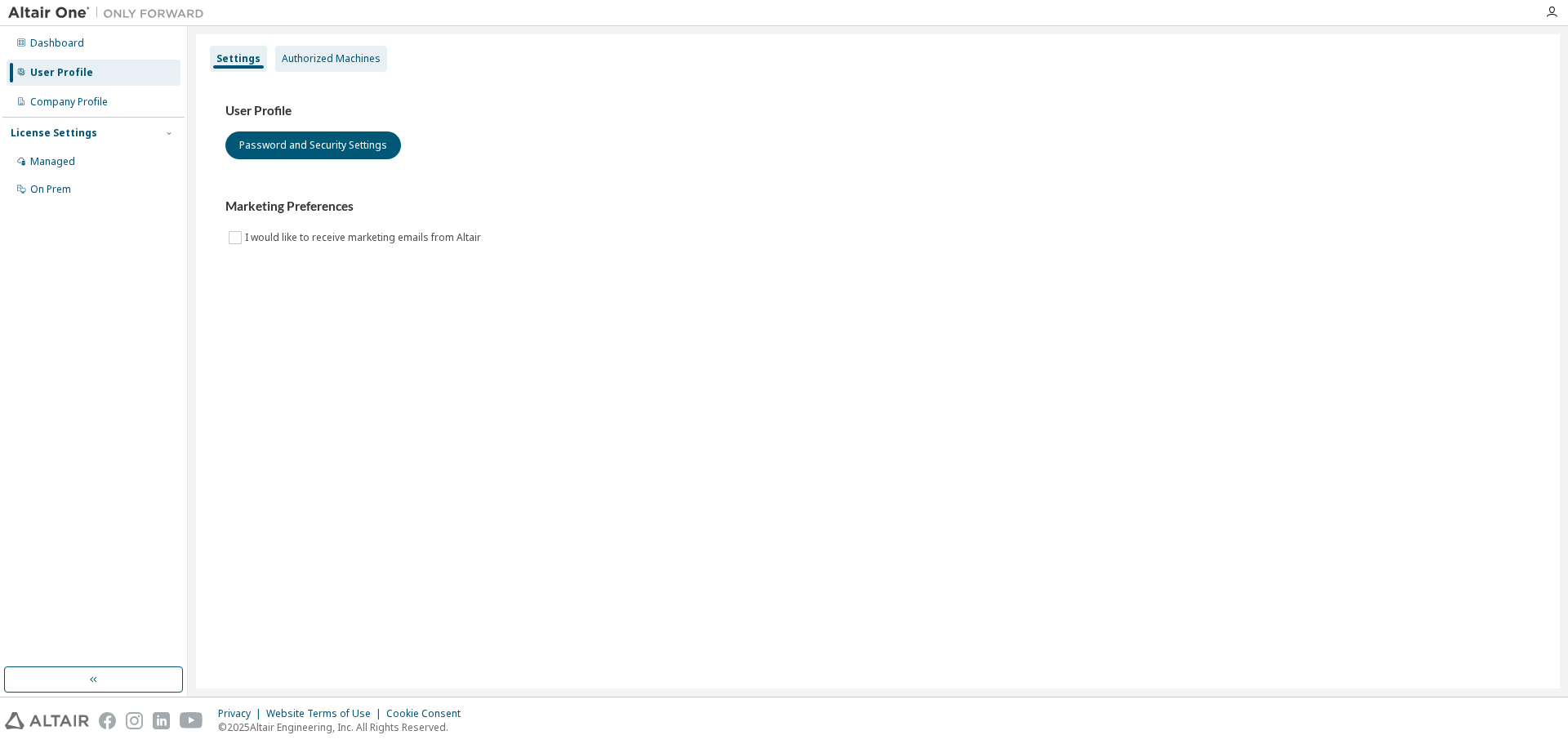
click at [310, 60] on div "Authorized Machines" at bounding box center [330, 59] width 99 height 13
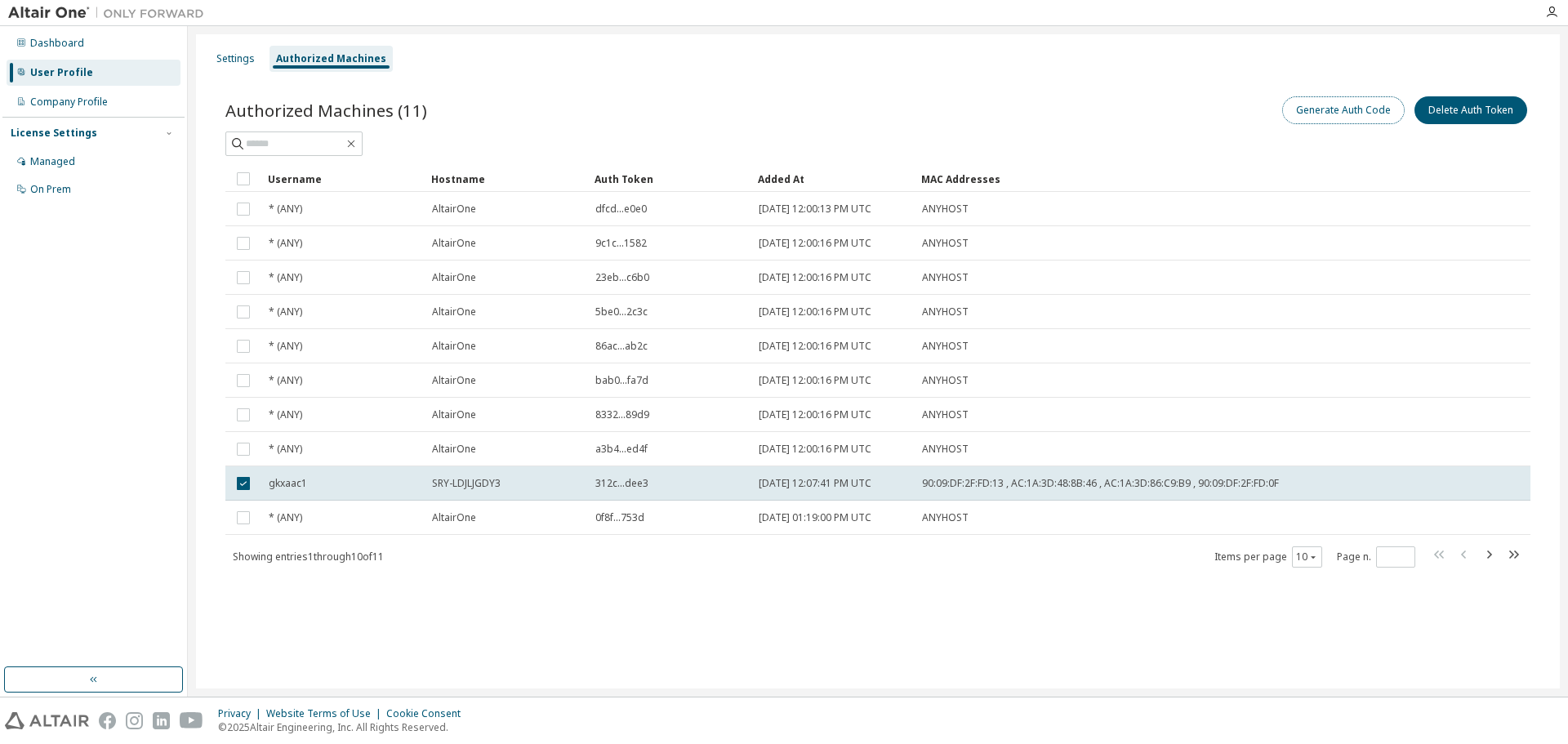
click at [1031, 105] on button "Generate Auth Code" at bounding box center [1344, 110] width 123 height 28
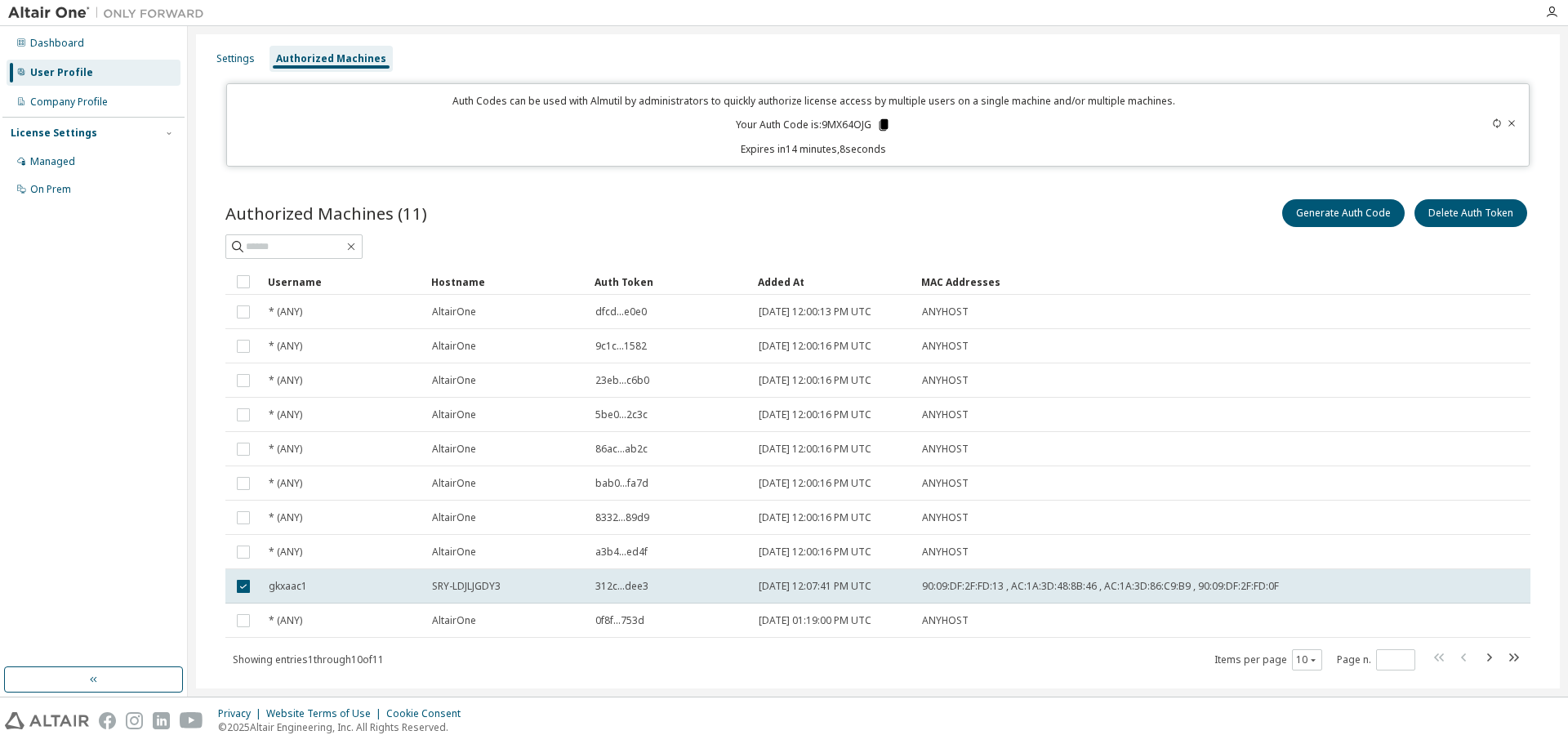
drag, startPoint x: 872, startPoint y: 128, endPoint x: 879, endPoint y: 123, distance: 8.6
click at [879, 123] on icon at bounding box center [883, 125] width 9 height 11
click at [928, 128] on div "Auth Codes can be used with Almutil by administrators to quickly authorize lice…" at bounding box center [815, 125] width 1155 height 62
drag, startPoint x: 820, startPoint y: 122, endPoint x: 865, endPoint y: 122, distance: 45.0
click at [865, 122] on p "Your Auth Code is: 9MX64OJG" at bounding box center [814, 125] width 155 height 15
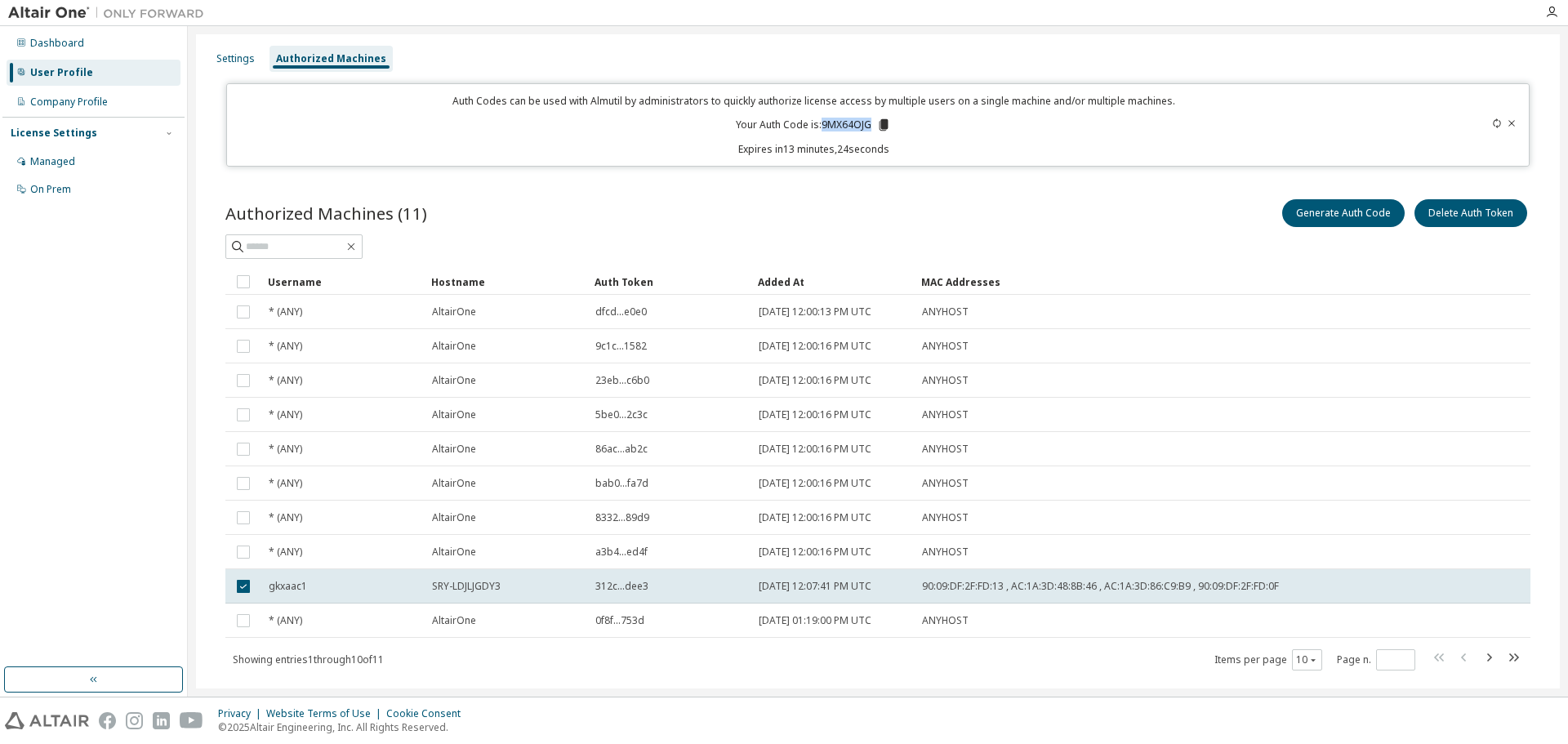
copy p "9MX64OJG"
